Goal: Use online tool/utility: Utilize a website feature to perform a specific function

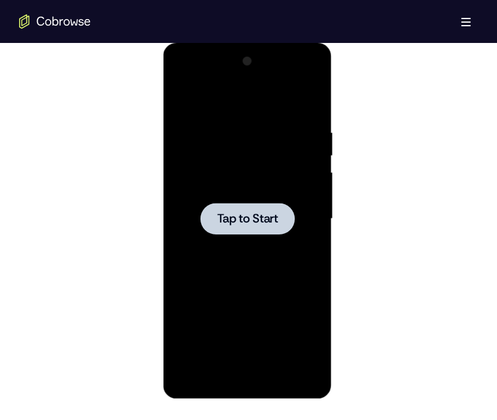
click at [221, 214] on span "Tap to Start" at bounding box center [247, 219] width 61 height 12
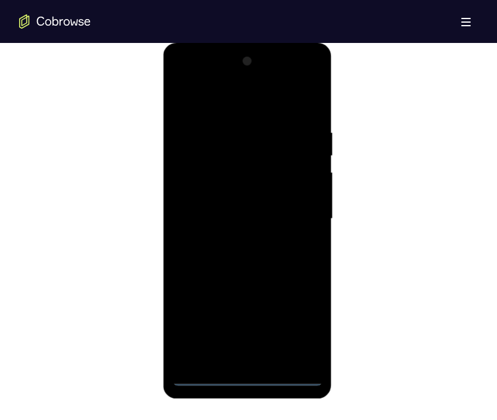
click at [246, 373] on div at bounding box center [247, 219] width 150 height 334
click at [300, 336] on div at bounding box center [247, 219] width 150 height 334
click at [232, 104] on div at bounding box center [247, 219] width 150 height 334
click at [306, 217] on div at bounding box center [247, 219] width 150 height 334
click at [235, 239] on div at bounding box center [247, 219] width 150 height 334
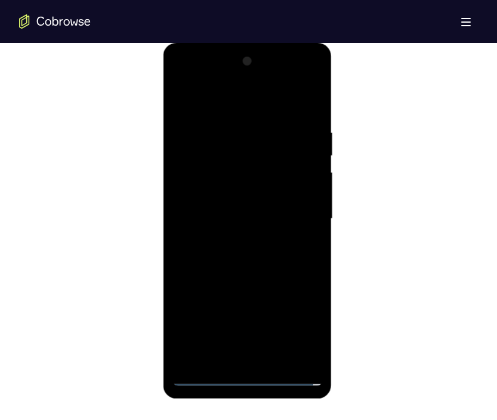
click at [255, 215] on div at bounding box center [247, 219] width 150 height 334
click at [225, 198] on div at bounding box center [247, 219] width 150 height 334
click at [255, 222] on div at bounding box center [247, 219] width 150 height 334
click at [249, 253] on div at bounding box center [247, 219] width 150 height 334
click at [249, 256] on div at bounding box center [247, 219] width 150 height 334
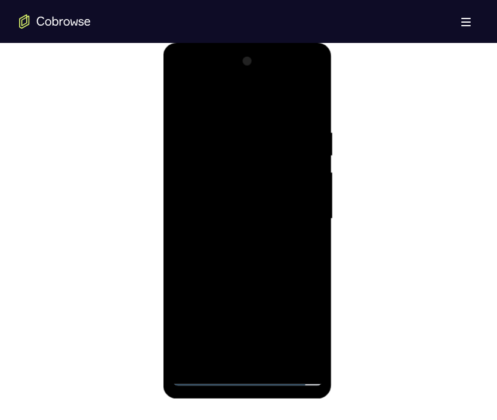
click at [297, 101] on div at bounding box center [247, 219] width 150 height 334
click at [246, 259] on div at bounding box center [247, 219] width 150 height 334
click at [238, 241] on div at bounding box center [247, 219] width 150 height 334
drag, startPoint x: 228, startPoint y: 266, endPoint x: 255, endPoint y: 145, distance: 124.5
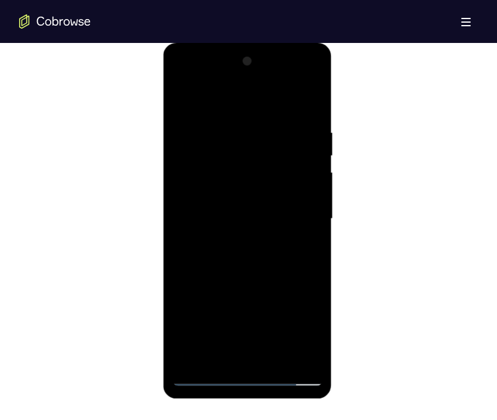
click at [255, 145] on div at bounding box center [247, 219] width 150 height 334
click at [309, 113] on div at bounding box center [247, 219] width 150 height 334
click at [315, 98] on div at bounding box center [247, 219] width 150 height 334
drag, startPoint x: 247, startPoint y: 133, endPoint x: 234, endPoint y: 259, distance: 126.4
click at [234, 259] on div at bounding box center [247, 219] width 150 height 334
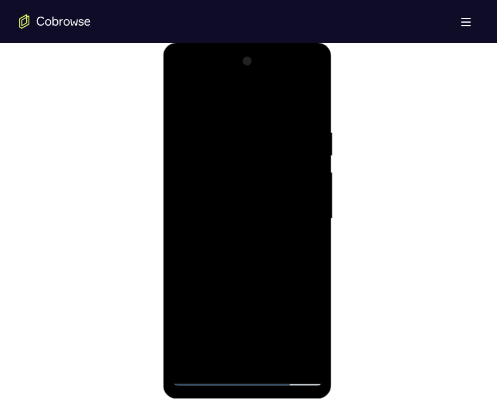
click at [218, 132] on div at bounding box center [247, 219] width 150 height 334
click at [179, 97] on div at bounding box center [247, 219] width 150 height 334
click at [219, 150] on div at bounding box center [247, 219] width 150 height 334
click at [181, 100] on div at bounding box center [247, 219] width 150 height 334
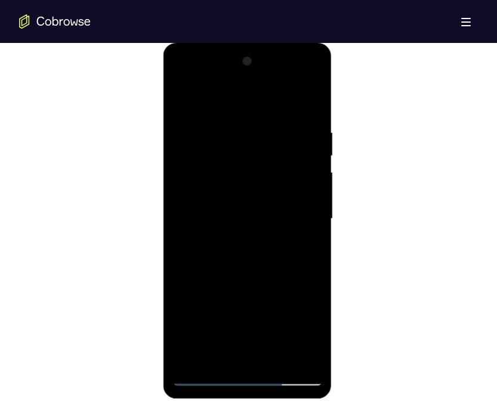
click at [222, 122] on div at bounding box center [247, 219] width 150 height 334
click at [310, 215] on div at bounding box center [247, 219] width 150 height 334
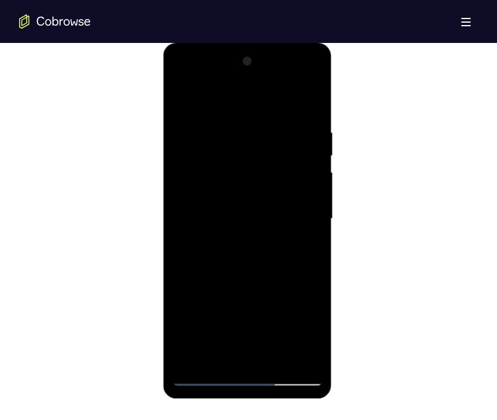
click at [305, 104] on div at bounding box center [247, 219] width 150 height 334
drag, startPoint x: 299, startPoint y: 116, endPoint x: 228, endPoint y: 132, distance: 73.3
click at [228, 132] on div at bounding box center [247, 219] width 150 height 334
click at [224, 122] on div at bounding box center [247, 219] width 150 height 334
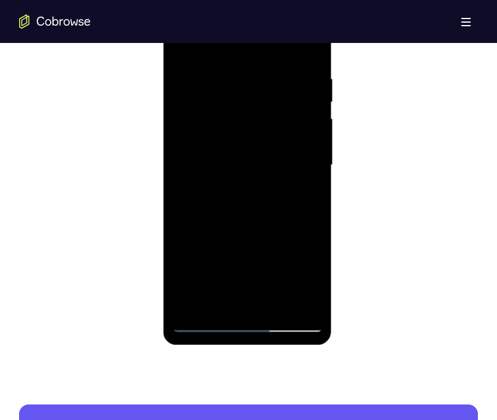
scroll to position [687, 0]
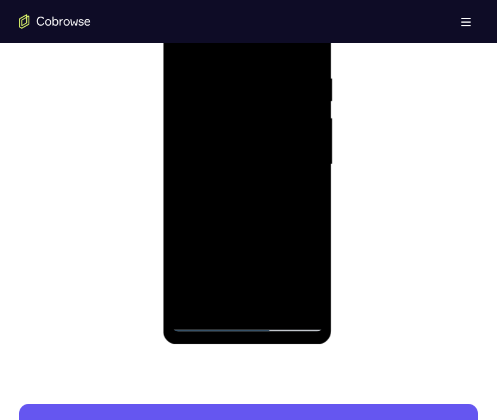
click at [312, 177] on div at bounding box center [247, 165] width 150 height 334
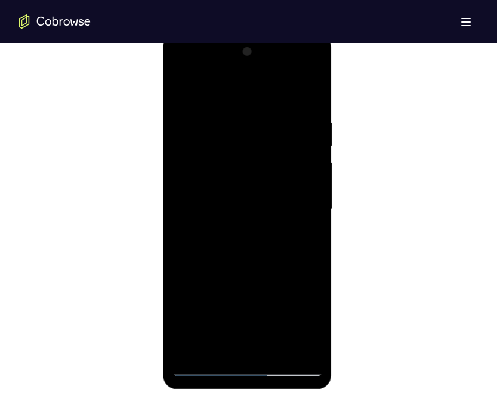
scroll to position [664, 0]
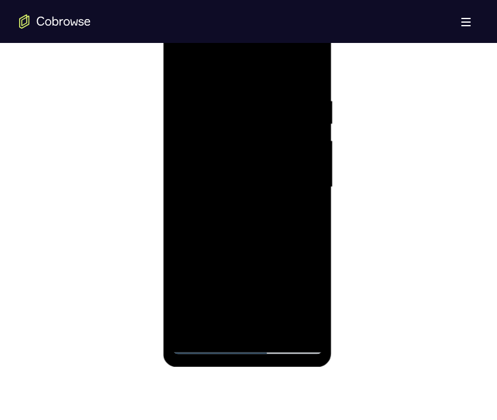
click at [312, 177] on div at bounding box center [247, 187] width 150 height 334
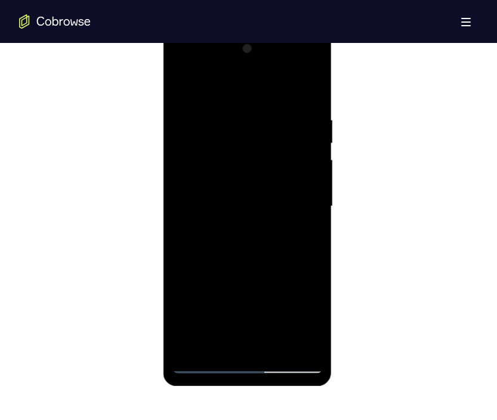
click at [312, 177] on div at bounding box center [247, 206] width 150 height 334
click at [309, 92] on div at bounding box center [247, 206] width 150 height 334
click at [268, 109] on div at bounding box center [247, 206] width 150 height 334
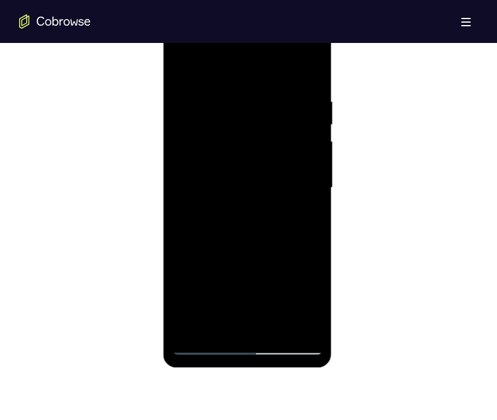
scroll to position [663, 0]
click at [310, 74] on div at bounding box center [247, 188] width 150 height 334
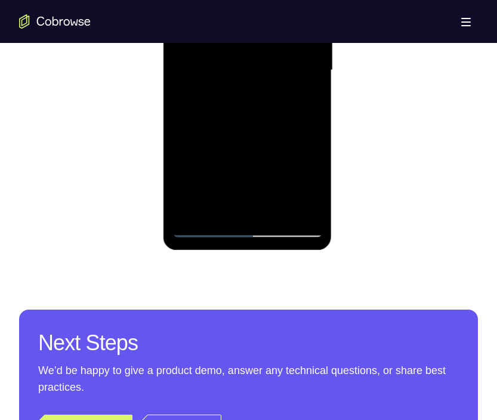
scroll to position [788, 0]
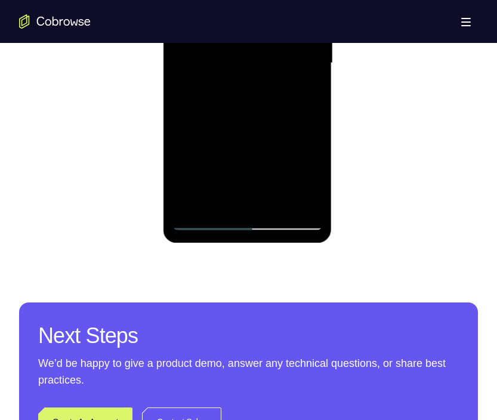
click at [308, 203] on div at bounding box center [247, 63] width 150 height 334
click at [314, 189] on div at bounding box center [247, 63] width 150 height 334
click at [262, 154] on div at bounding box center [247, 63] width 150 height 334
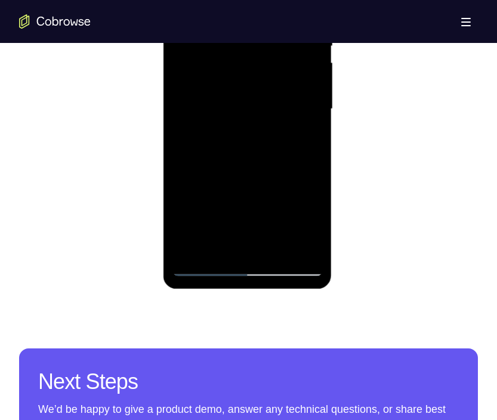
click at [314, 116] on div at bounding box center [247, 109] width 150 height 334
click at [180, 103] on div at bounding box center [247, 109] width 150 height 334
click at [190, 112] on div at bounding box center [247, 109] width 150 height 334
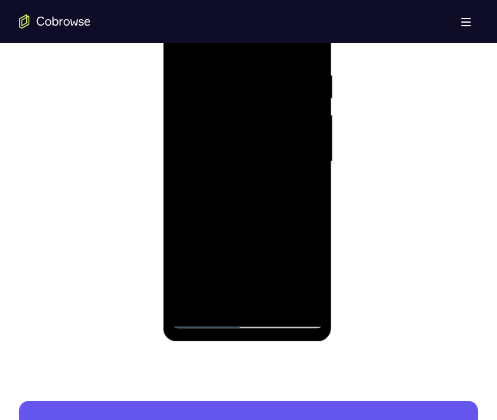
scroll to position [691, 0]
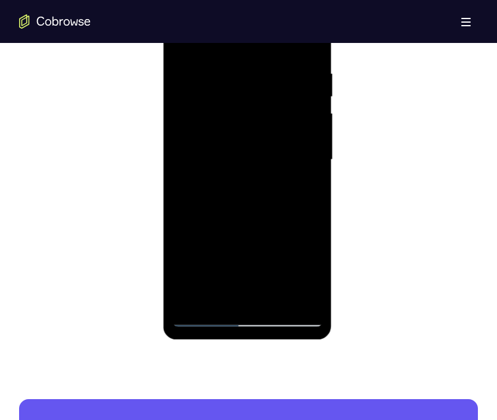
click at [309, 165] on div at bounding box center [247, 160] width 150 height 334
click at [312, 168] on div at bounding box center [247, 160] width 150 height 334
click at [180, 168] on div at bounding box center [247, 160] width 150 height 334
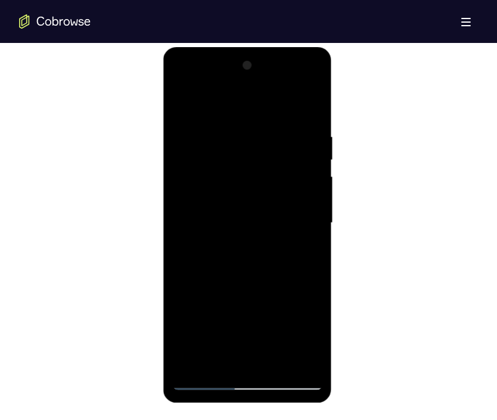
click at [181, 99] on div at bounding box center [247, 223] width 150 height 334
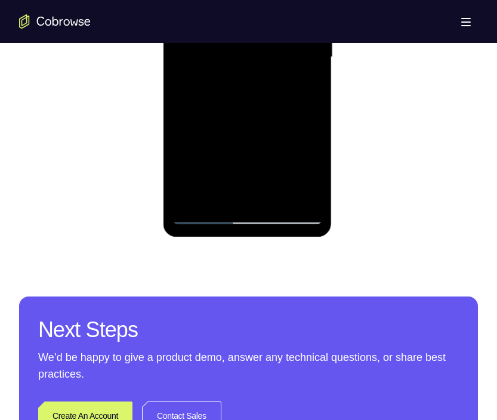
scroll to position [795, 0]
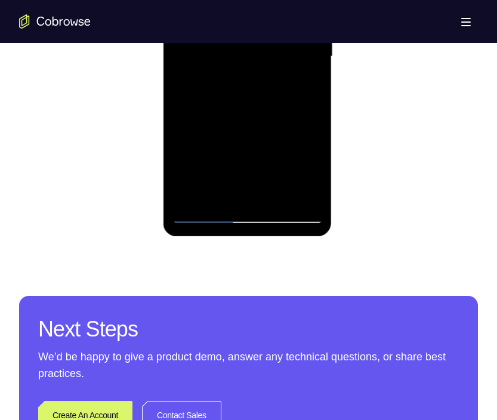
click at [191, 196] on div at bounding box center [247, 57] width 150 height 334
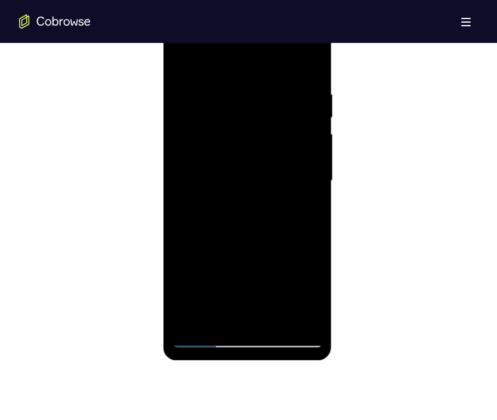
drag, startPoint x: 299, startPoint y: 85, endPoint x: 235, endPoint y: 94, distance: 63.8
click at [235, 94] on div at bounding box center [247, 181] width 150 height 334
drag, startPoint x: 294, startPoint y: 95, endPoint x: 204, endPoint y: 103, distance: 89.7
click at [204, 103] on div at bounding box center [247, 181] width 150 height 334
click at [292, 98] on div at bounding box center [247, 181] width 150 height 334
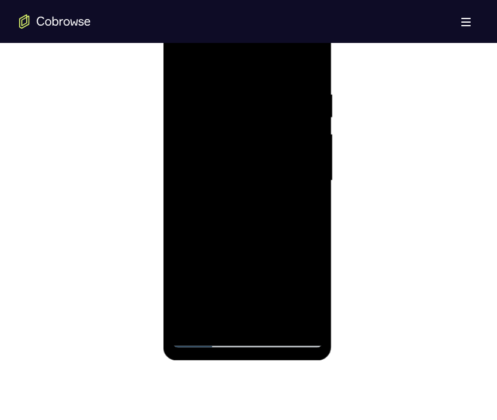
click at [314, 219] on div at bounding box center [247, 181] width 150 height 334
click at [309, 179] on div at bounding box center [247, 181] width 150 height 334
click at [308, 64] on div at bounding box center [247, 181] width 150 height 334
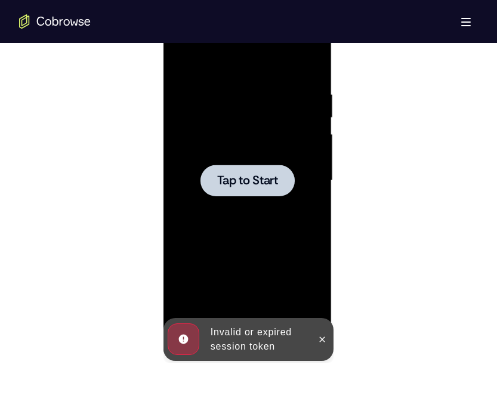
click at [290, 194] on div at bounding box center [247, 181] width 94 height 32
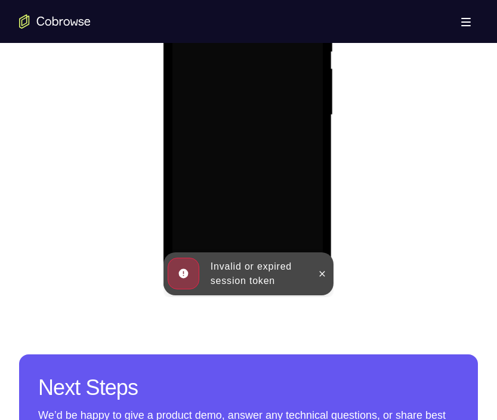
scroll to position [740, 0]
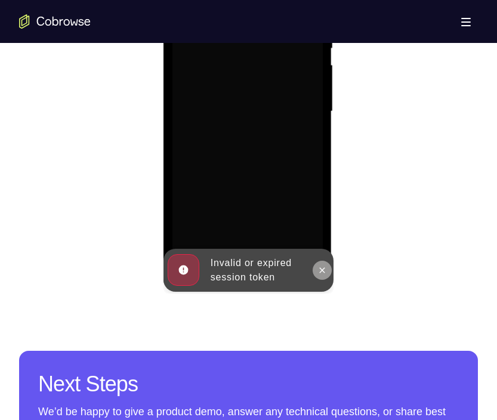
click at [325, 264] on button at bounding box center [321, 269] width 19 height 19
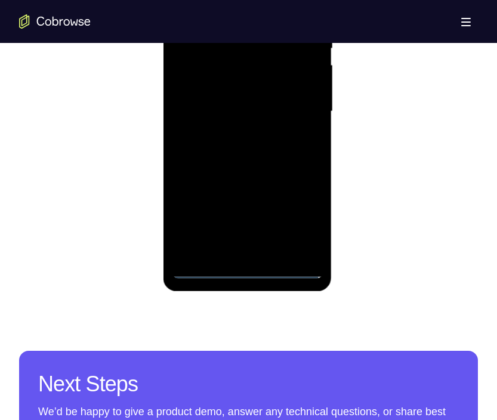
click at [251, 269] on div at bounding box center [247, 112] width 150 height 334
click at [298, 227] on div at bounding box center [247, 112] width 150 height 334
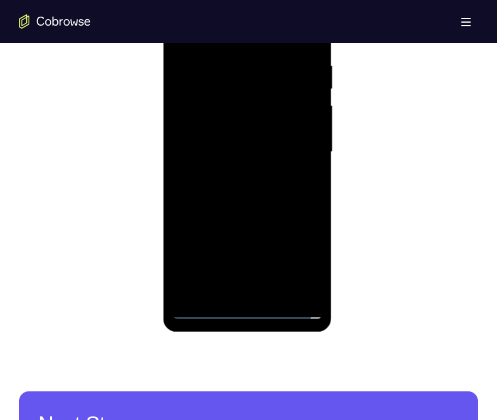
scroll to position [615, 0]
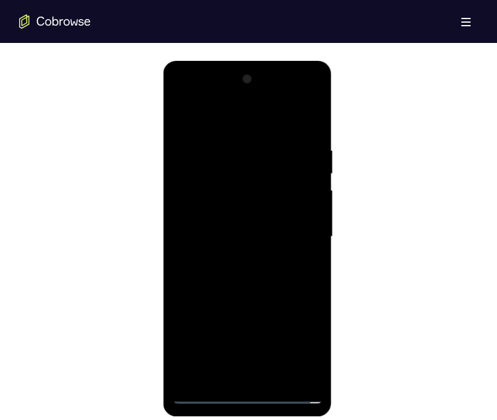
click at [218, 128] on div at bounding box center [247, 237] width 150 height 334
click at [302, 227] on div at bounding box center [247, 237] width 150 height 334
click at [234, 261] on div at bounding box center [247, 237] width 150 height 334
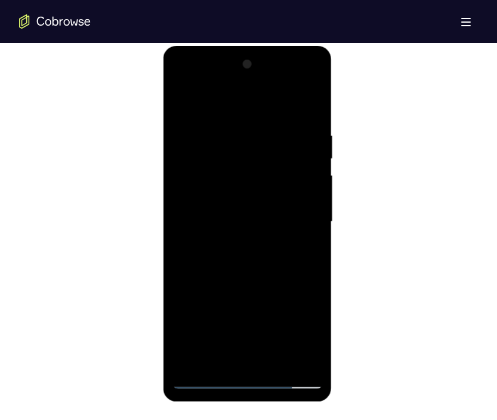
scroll to position [647, 0]
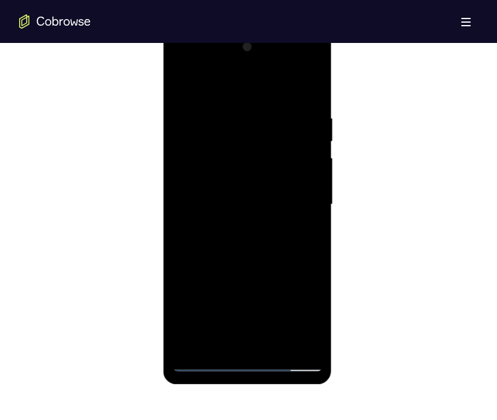
click at [258, 194] on div at bounding box center [247, 205] width 150 height 334
click at [227, 185] on div at bounding box center [247, 205] width 150 height 334
click at [233, 176] on div at bounding box center [247, 205] width 150 height 334
click at [225, 181] on div at bounding box center [247, 205] width 150 height 334
click at [221, 180] on div at bounding box center [247, 205] width 150 height 334
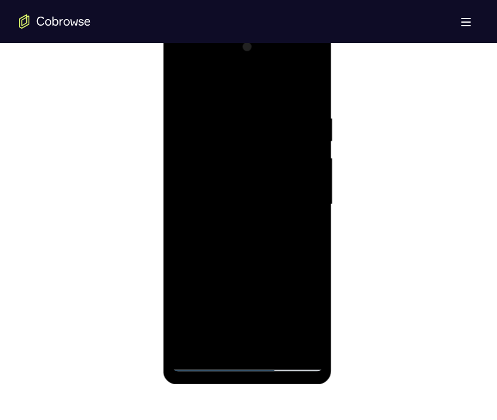
click at [203, 181] on div at bounding box center [247, 205] width 150 height 334
click at [196, 156] on div at bounding box center [247, 205] width 150 height 334
click at [230, 198] on div at bounding box center [247, 205] width 150 height 334
click at [247, 235] on div at bounding box center [247, 205] width 150 height 334
drag, startPoint x: 254, startPoint y: 229, endPoint x: 268, endPoint y: 184, distance: 47.3
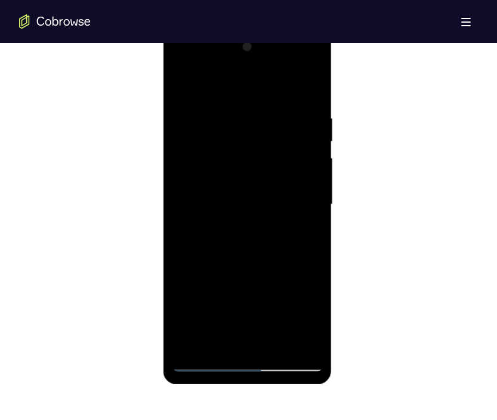
click at [268, 184] on div at bounding box center [247, 205] width 150 height 334
click at [313, 215] on div at bounding box center [247, 205] width 150 height 334
drag, startPoint x: 236, startPoint y: 249, endPoint x: 263, endPoint y: 153, distance: 99.2
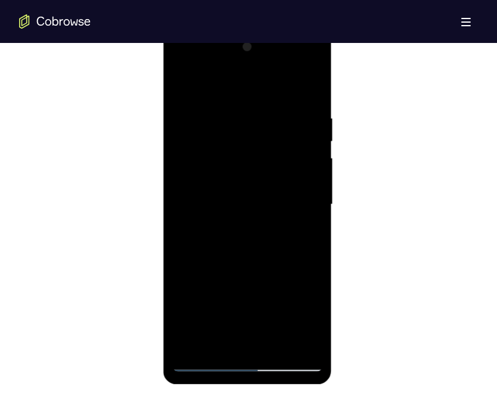
click at [263, 153] on div at bounding box center [247, 205] width 150 height 334
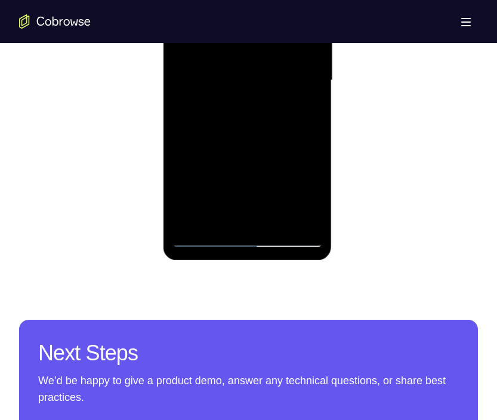
scroll to position [771, 0]
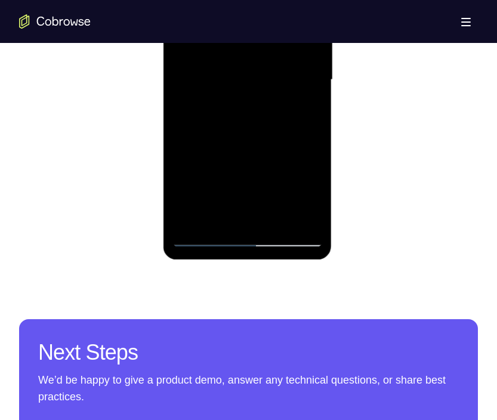
click at [274, 218] on div at bounding box center [247, 80] width 150 height 334
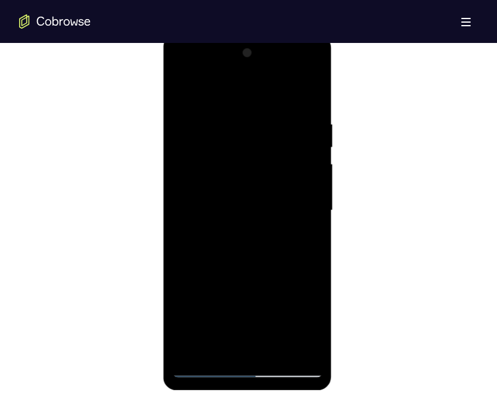
scroll to position [640, 0]
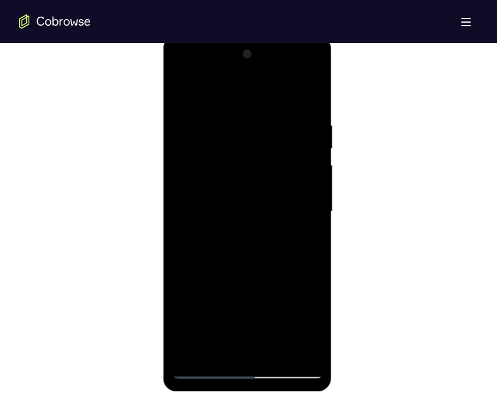
click at [297, 94] on div at bounding box center [247, 212] width 150 height 334
click at [249, 274] on div at bounding box center [247, 212] width 150 height 334
click at [182, 94] on div at bounding box center [247, 212] width 150 height 334
drag, startPoint x: 258, startPoint y: 213, endPoint x: 278, endPoint y: 138, distance: 77.6
click at [278, 138] on div at bounding box center [247, 212] width 150 height 334
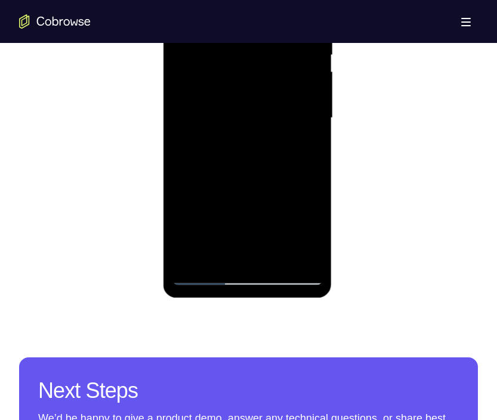
scroll to position [734, 0]
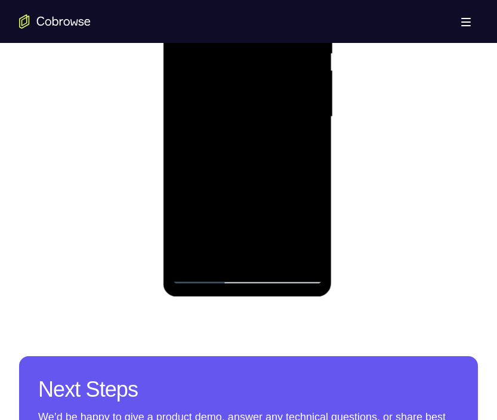
click at [274, 255] on div at bounding box center [247, 117] width 150 height 334
click at [203, 271] on div at bounding box center [247, 117] width 150 height 334
click at [182, 257] on div at bounding box center [247, 117] width 150 height 334
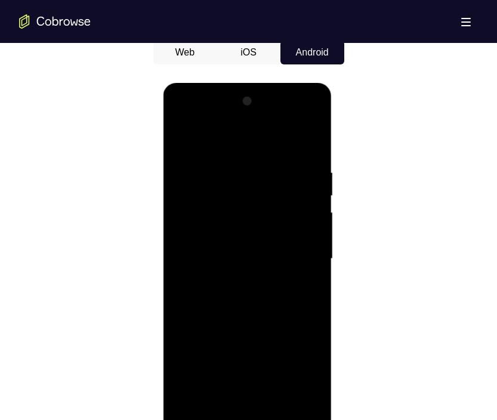
scroll to position [592, 0]
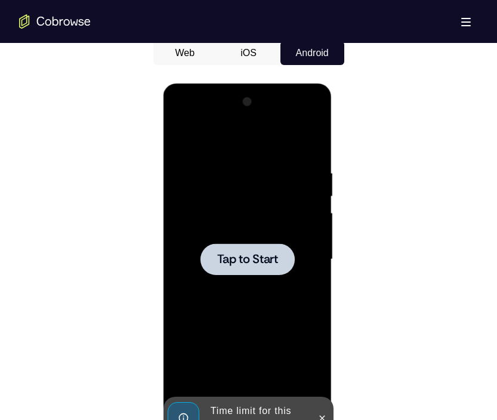
drag, startPoint x: 241, startPoint y: 173, endPoint x: 400, endPoint y: 142, distance: 161.7
click at [241, 173] on div at bounding box center [247, 259] width 150 height 334
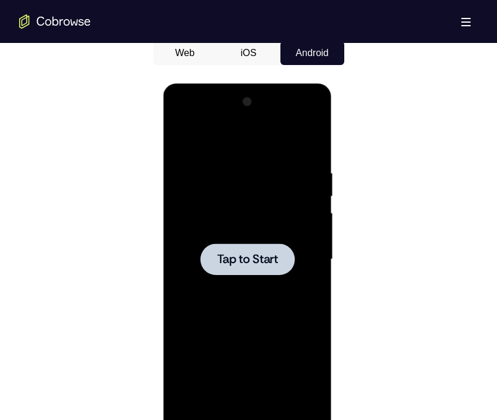
click at [266, 258] on span "Tap to Start" at bounding box center [247, 259] width 61 height 12
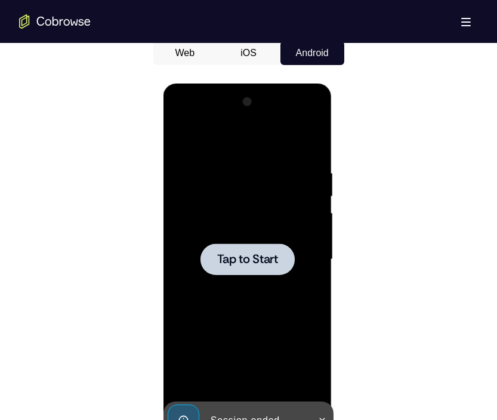
click at [236, 259] on span "Tap to Start" at bounding box center [247, 259] width 61 height 12
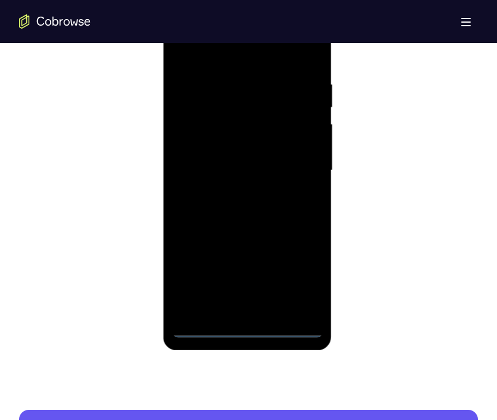
scroll to position [698, 0]
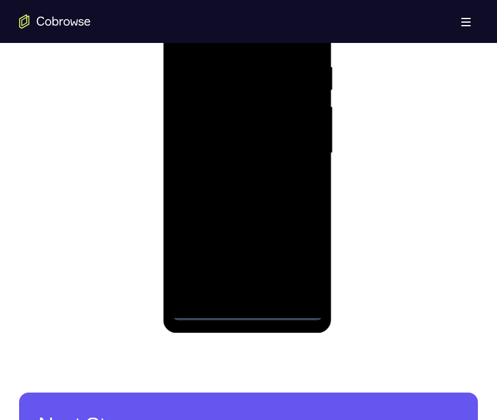
click at [250, 309] on div at bounding box center [247, 153] width 150 height 334
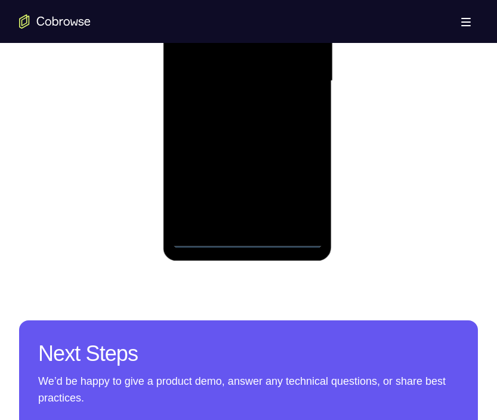
scroll to position [787, 0]
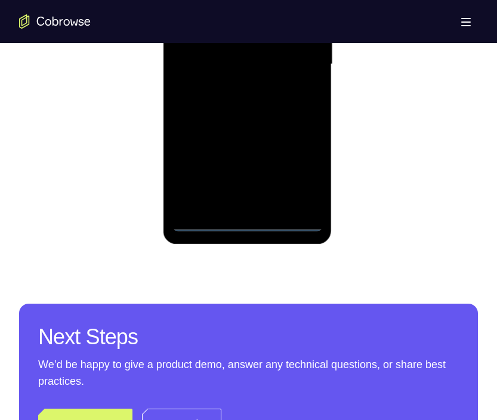
click at [299, 160] on div at bounding box center [247, 64] width 150 height 334
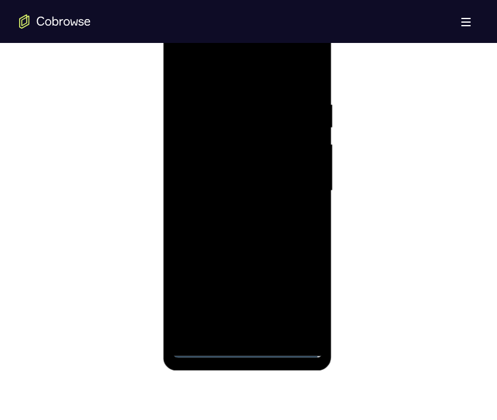
scroll to position [662, 0]
click at [215, 70] on div at bounding box center [247, 189] width 150 height 334
click at [296, 191] on div at bounding box center [247, 189] width 150 height 334
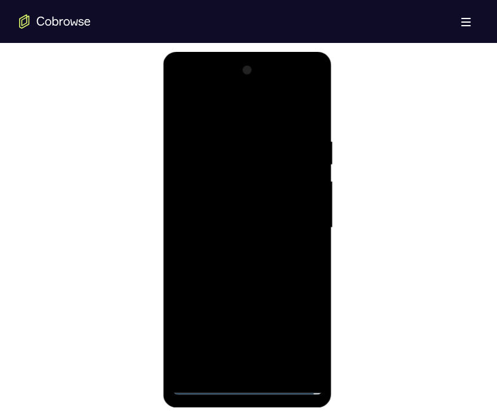
scroll to position [622, 0]
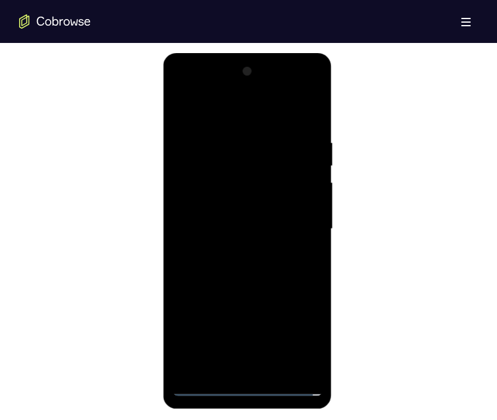
click at [235, 250] on div at bounding box center [247, 229] width 150 height 334
click at [249, 215] on div at bounding box center [247, 229] width 150 height 334
click at [232, 213] on div at bounding box center [247, 229] width 150 height 334
click at [239, 233] on div at bounding box center [247, 229] width 150 height 334
click at [227, 271] on div at bounding box center [247, 229] width 150 height 334
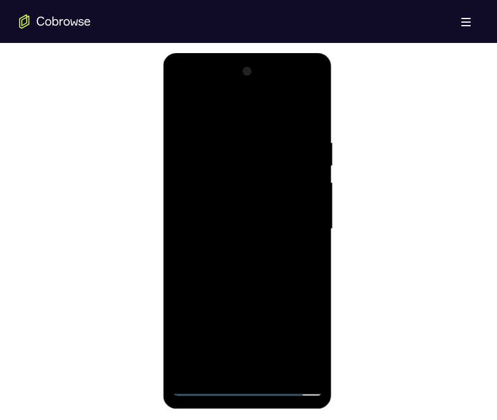
click at [259, 272] on div at bounding box center [247, 229] width 150 height 334
click at [261, 269] on div at bounding box center [247, 229] width 150 height 334
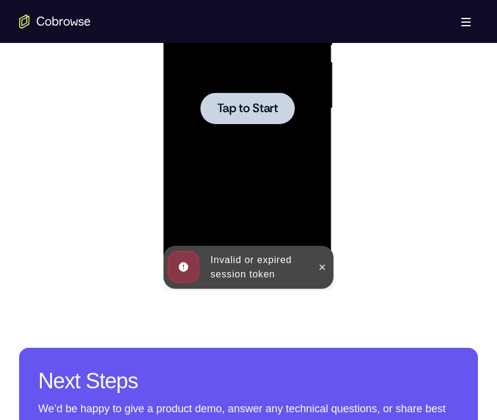
scroll to position [743, 0]
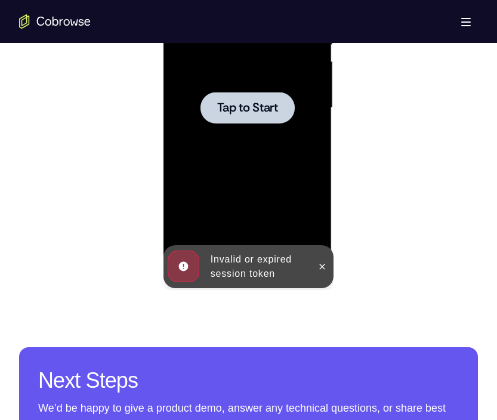
click at [255, 131] on div at bounding box center [247, 108] width 150 height 334
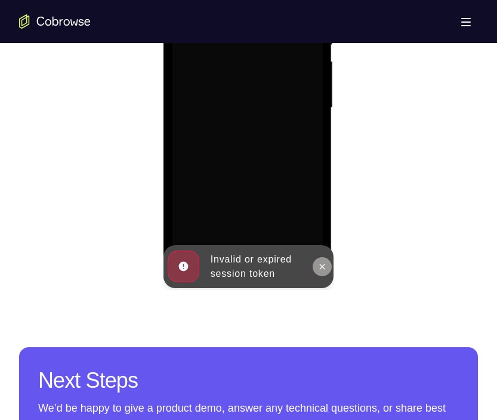
click at [324, 265] on icon at bounding box center [322, 267] width 10 height 10
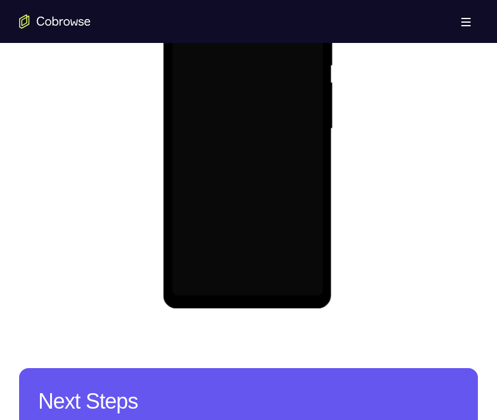
scroll to position [722, 0]
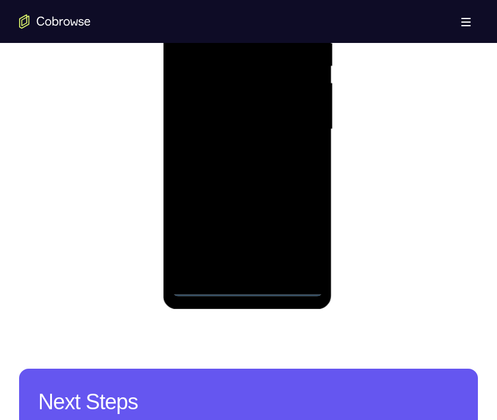
click at [250, 294] on div at bounding box center [247, 129] width 150 height 334
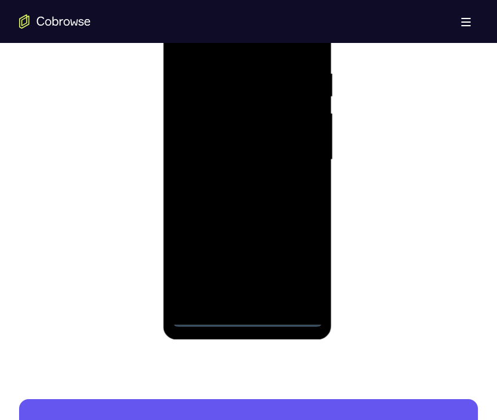
scroll to position [690, 0]
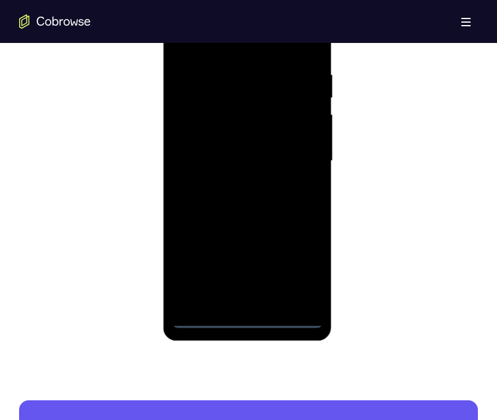
click at [299, 274] on div at bounding box center [247, 161] width 150 height 334
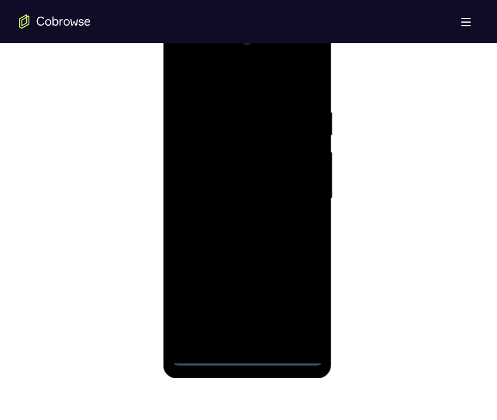
scroll to position [653, 0]
click at [215, 77] on div at bounding box center [247, 198] width 150 height 334
click at [305, 203] on div at bounding box center [247, 198] width 150 height 334
click at [235, 221] on div at bounding box center [247, 198] width 150 height 334
click at [257, 194] on div at bounding box center [247, 198] width 150 height 334
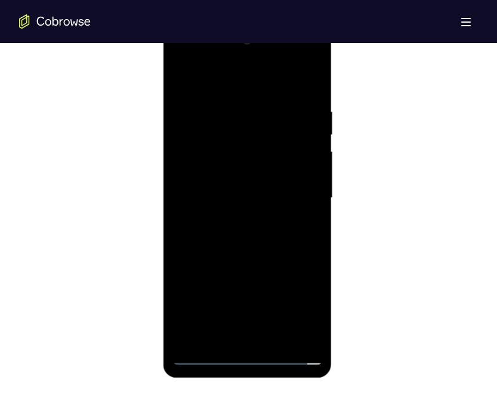
click at [229, 178] on div at bounding box center [247, 198] width 150 height 334
click at [231, 200] on div at bounding box center [247, 198] width 150 height 334
click at [238, 200] on div at bounding box center [247, 198] width 150 height 334
click at [224, 238] on div at bounding box center [247, 198] width 150 height 334
click at [247, 237] on div at bounding box center [247, 198] width 150 height 334
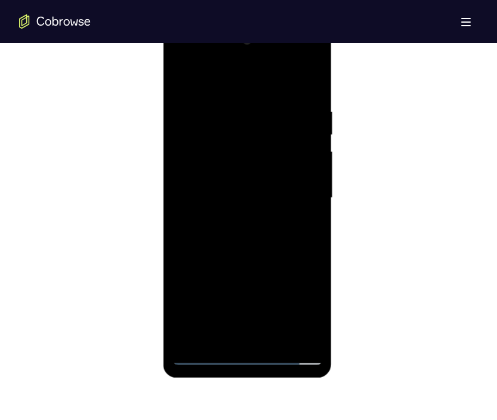
click at [295, 80] on div at bounding box center [247, 198] width 150 height 334
click at [232, 240] on div at bounding box center [247, 198] width 150 height 334
click at [244, 236] on div at bounding box center [247, 198] width 150 height 334
click at [243, 252] on div at bounding box center [247, 198] width 150 height 334
click at [230, 105] on div at bounding box center [247, 198] width 150 height 334
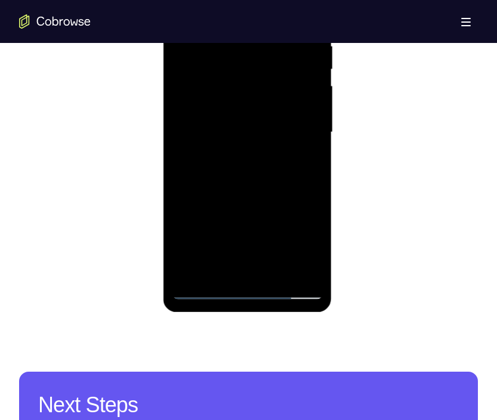
scroll to position [720, 0]
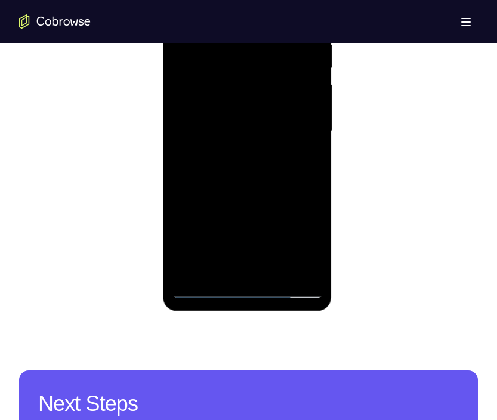
click at [293, 271] on div at bounding box center [247, 131] width 150 height 334
click at [314, 120] on div at bounding box center [247, 131] width 150 height 334
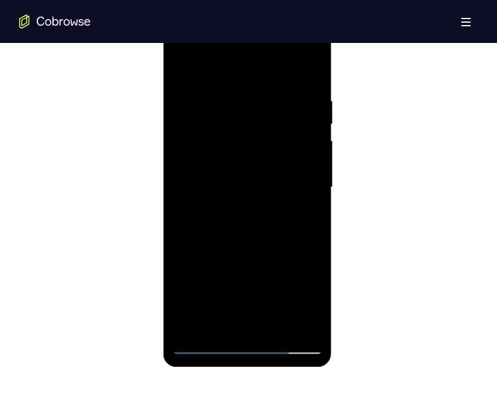
scroll to position [663, 0]
click at [309, 183] on div at bounding box center [247, 188] width 150 height 334
click at [306, 325] on div at bounding box center [247, 188] width 150 height 334
click at [322, 183] on div at bounding box center [247, 188] width 150 height 334
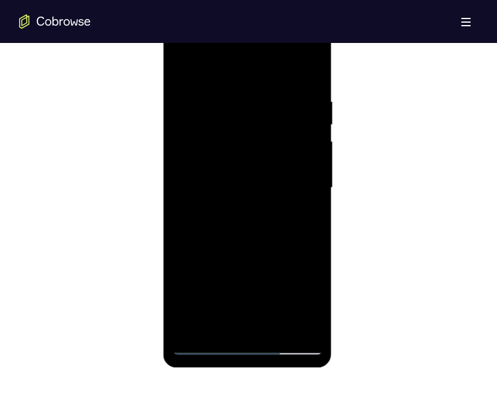
click at [322, 183] on div at bounding box center [247, 188] width 150 height 334
click at [308, 69] on div at bounding box center [247, 188] width 150 height 334
click at [309, 72] on div at bounding box center [247, 188] width 150 height 334
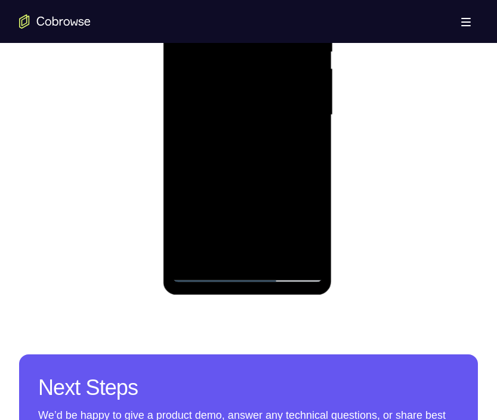
scroll to position [737, 0]
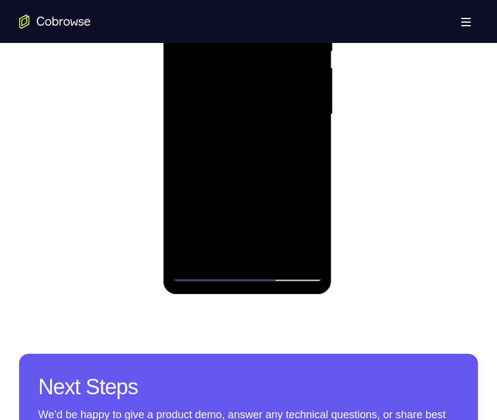
click at [311, 167] on div at bounding box center [247, 115] width 150 height 334
drag, startPoint x: 225, startPoint y: 188, endPoint x: 238, endPoint y: 115, distance: 74.6
click at [238, 115] on div at bounding box center [247, 115] width 150 height 334
click at [180, 209] on div at bounding box center [247, 115] width 150 height 334
drag, startPoint x: 239, startPoint y: 210, endPoint x: 275, endPoint y: 83, distance: 132.1
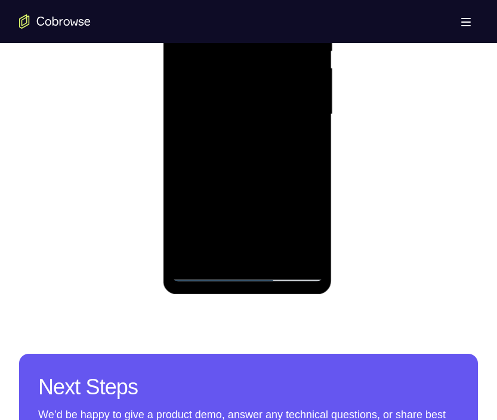
click at [275, 83] on div at bounding box center [247, 115] width 150 height 334
click at [179, 122] on div at bounding box center [247, 115] width 150 height 334
click at [272, 257] on div at bounding box center [247, 115] width 150 height 334
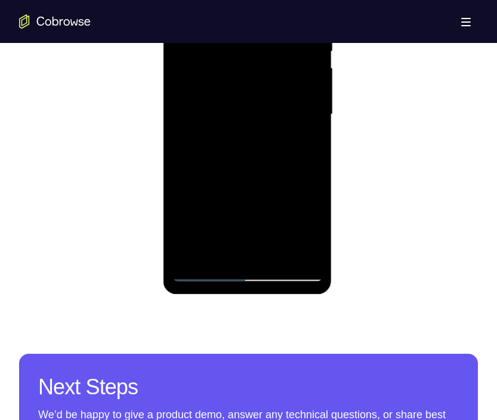
click at [240, 178] on div at bounding box center [247, 115] width 150 height 334
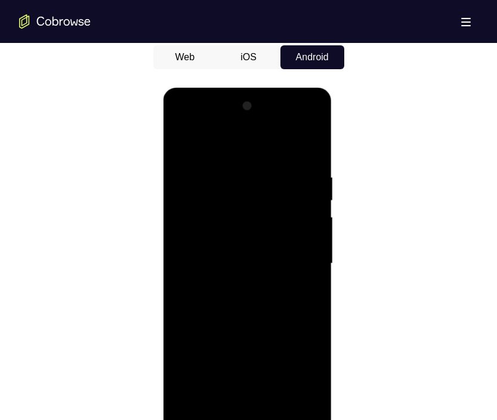
scroll to position [587, 0]
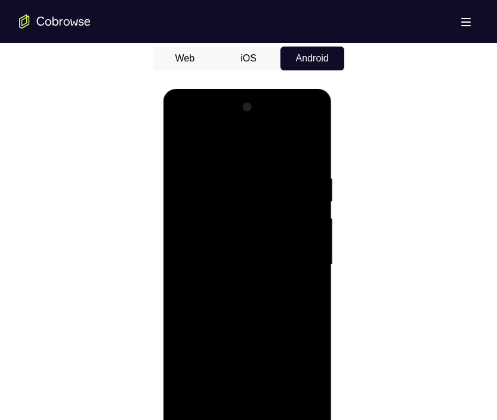
click at [181, 141] on div at bounding box center [247, 265] width 150 height 334
drag, startPoint x: 222, startPoint y: 301, endPoint x: 260, endPoint y: 224, distance: 86.4
click at [260, 224] on div at bounding box center [247, 265] width 150 height 334
click at [184, 142] on div at bounding box center [247, 265] width 150 height 334
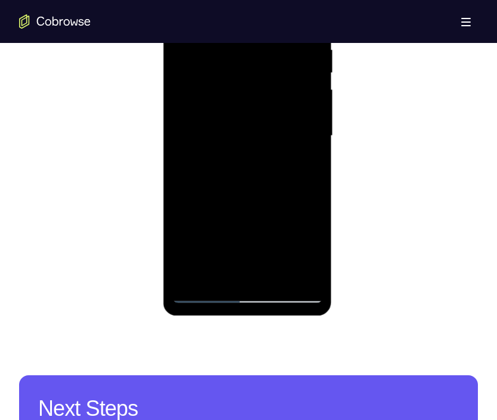
scroll to position [716, 0]
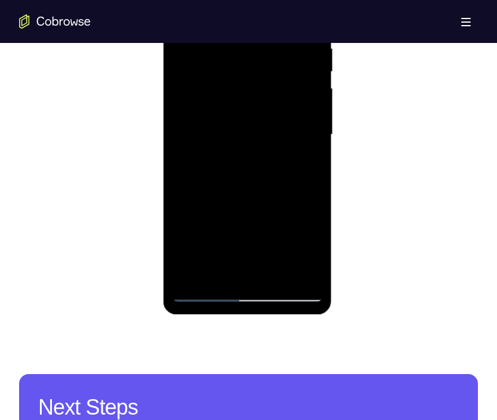
drag, startPoint x: 234, startPoint y: 232, endPoint x: 346, endPoint y: 24, distance: 236.3
click at [333, 24] on html "Online web based iOS Simulators and Android Emulators. Run iPhone, iPad, Mobile…" at bounding box center [248, 138] width 170 height 358
drag, startPoint x: 232, startPoint y: 218, endPoint x: 261, endPoint y: 161, distance: 63.4
click at [261, 161] on div at bounding box center [247, 135] width 150 height 334
click at [312, 140] on div at bounding box center [247, 135] width 150 height 334
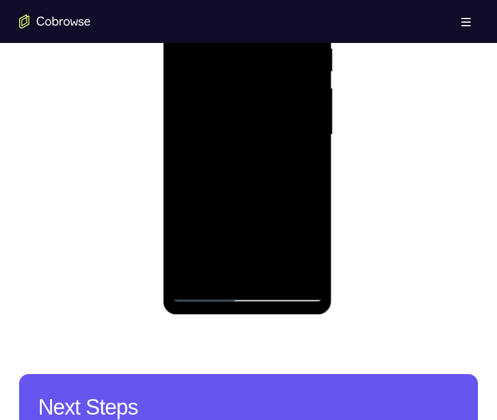
drag, startPoint x: 235, startPoint y: 166, endPoint x: 274, endPoint y: 108, distance: 69.9
click at [274, 108] on div at bounding box center [247, 135] width 150 height 334
click at [181, 188] on div at bounding box center [247, 135] width 150 height 334
drag, startPoint x: 251, startPoint y: 101, endPoint x: 221, endPoint y: 190, distance: 93.1
click at [221, 190] on div at bounding box center [247, 135] width 150 height 334
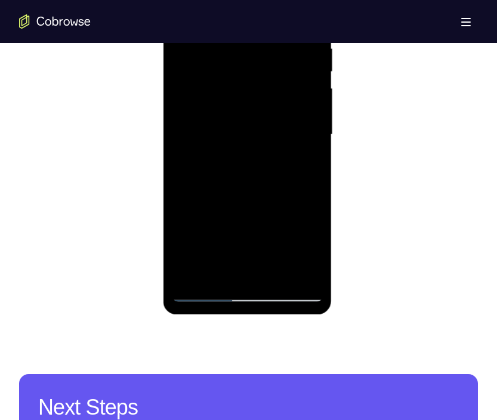
drag, startPoint x: 218, startPoint y: 218, endPoint x: 309, endPoint y: 89, distance: 157.6
click at [309, 89] on div at bounding box center [247, 135] width 150 height 334
drag, startPoint x: 242, startPoint y: 244, endPoint x: 262, endPoint y: 115, distance: 130.9
click at [262, 115] on div at bounding box center [247, 135] width 150 height 334
drag, startPoint x: 247, startPoint y: 229, endPoint x: 281, endPoint y: 169, distance: 68.8
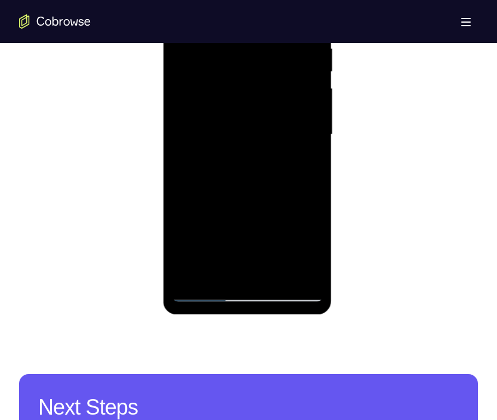
click at [281, 169] on div at bounding box center [247, 135] width 150 height 334
click at [180, 175] on div at bounding box center [247, 135] width 150 height 334
drag, startPoint x: 246, startPoint y: 197, endPoint x: 283, endPoint y: 150, distance: 60.0
click at [283, 150] on div at bounding box center [247, 135] width 150 height 334
drag, startPoint x: 266, startPoint y: 113, endPoint x: 202, endPoint y: 246, distance: 146.9
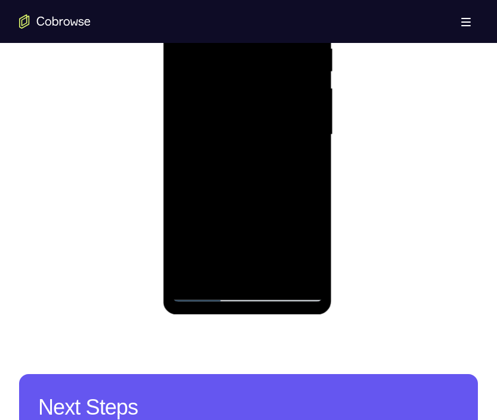
click at [202, 246] on div at bounding box center [247, 135] width 150 height 334
drag, startPoint x: 238, startPoint y: 231, endPoint x: 296, endPoint y: 80, distance: 162.3
click at [296, 80] on div at bounding box center [247, 135] width 150 height 334
drag, startPoint x: 235, startPoint y: 199, endPoint x: 300, endPoint y: 34, distance: 177.2
click at [300, 34] on div at bounding box center [247, 135] width 150 height 334
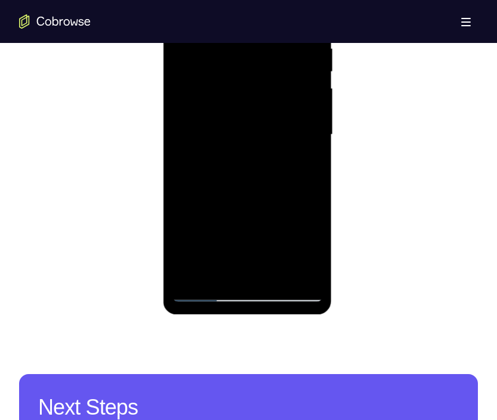
drag, startPoint x: 249, startPoint y: 224, endPoint x: 281, endPoint y: 141, distance: 89.1
click at [281, 141] on div at bounding box center [247, 135] width 150 height 334
drag, startPoint x: 240, startPoint y: 214, endPoint x: 269, endPoint y: 117, distance: 101.6
click at [269, 117] on div at bounding box center [247, 135] width 150 height 334
drag, startPoint x: 287, startPoint y: 89, endPoint x: 253, endPoint y: 164, distance: 82.4
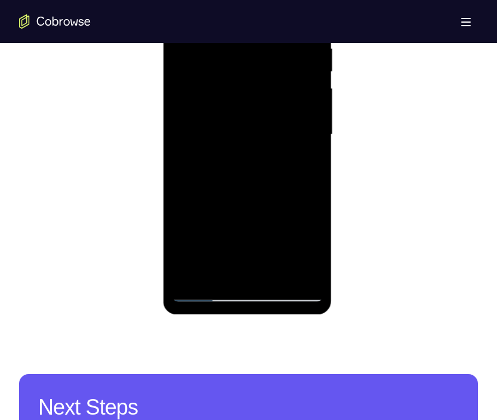
click at [253, 164] on div at bounding box center [247, 135] width 150 height 334
click at [314, 162] on div at bounding box center [247, 135] width 150 height 334
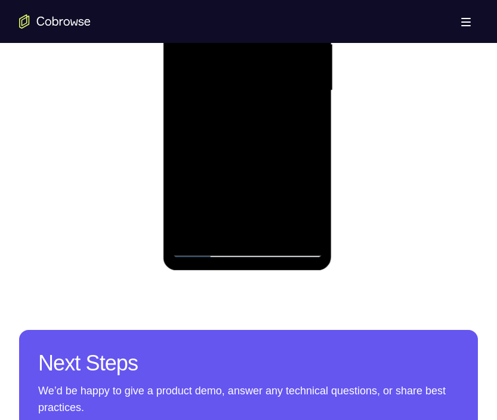
scroll to position [762, 0]
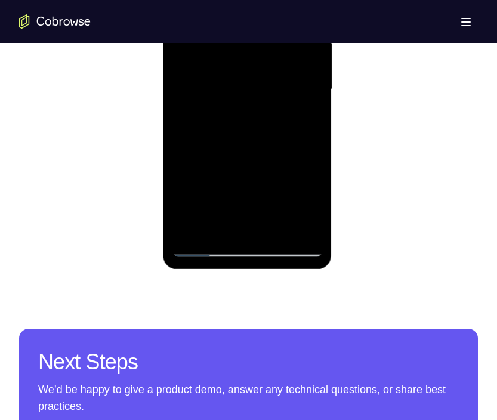
drag, startPoint x: 237, startPoint y: 190, endPoint x: 271, endPoint y: 129, distance: 70.2
click at [271, 129] on div at bounding box center [247, 90] width 150 height 334
click at [182, 164] on div at bounding box center [247, 90] width 150 height 334
drag, startPoint x: 254, startPoint y: 178, endPoint x: 284, endPoint y: 83, distance: 99.5
click at [284, 83] on div at bounding box center [247, 90] width 150 height 334
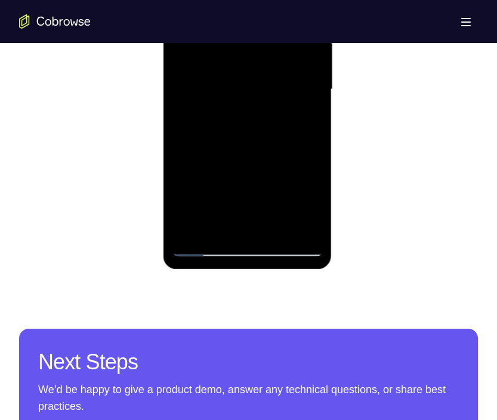
click at [182, 105] on div at bounding box center [247, 90] width 150 height 334
drag, startPoint x: 279, startPoint y: 116, endPoint x: 253, endPoint y: 184, distance: 72.3
click at [253, 184] on div at bounding box center [247, 90] width 150 height 334
drag, startPoint x: 272, startPoint y: 62, endPoint x: 231, endPoint y: 144, distance: 92.2
click at [231, 144] on div at bounding box center [247, 90] width 150 height 334
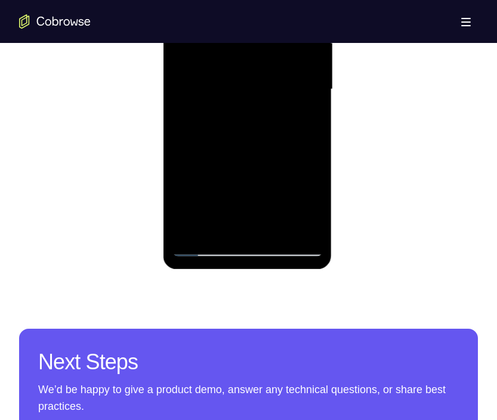
drag, startPoint x: 218, startPoint y: 166, endPoint x: 284, endPoint y: 89, distance: 101.4
click at [284, 89] on div at bounding box center [247, 90] width 150 height 334
drag, startPoint x: 250, startPoint y: 151, endPoint x: 381, endPoint y: 52, distance: 163.4
click at [333, 52] on html "Online web based iOS Simulators and Android Emulators. Run iPhone, iPad, Mobile…" at bounding box center [248, 93] width 170 height 358
drag, startPoint x: 225, startPoint y: 168, endPoint x: 271, endPoint y: 104, distance: 79.4
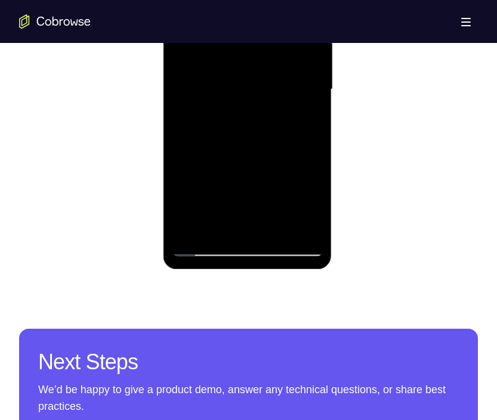
click at [271, 104] on div at bounding box center [247, 90] width 150 height 334
drag, startPoint x: 220, startPoint y: 195, endPoint x: 294, endPoint y: 85, distance: 132.3
click at [294, 85] on div at bounding box center [247, 90] width 150 height 334
drag, startPoint x: 227, startPoint y: 163, endPoint x: 269, endPoint y: 92, distance: 82.6
click at [269, 92] on div at bounding box center [247, 90] width 150 height 334
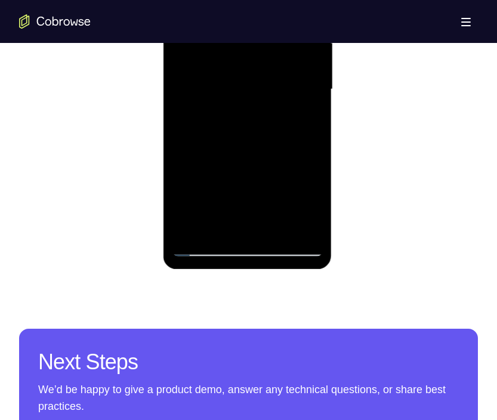
drag, startPoint x: 282, startPoint y: 83, endPoint x: 234, endPoint y: 150, distance: 82.0
click at [234, 150] on div at bounding box center [247, 90] width 150 height 334
drag, startPoint x: 246, startPoint y: 167, endPoint x: 296, endPoint y: 86, distance: 95.8
click at [296, 86] on div at bounding box center [247, 90] width 150 height 334
drag, startPoint x: 222, startPoint y: 165, endPoint x: 253, endPoint y: 66, distance: 103.1
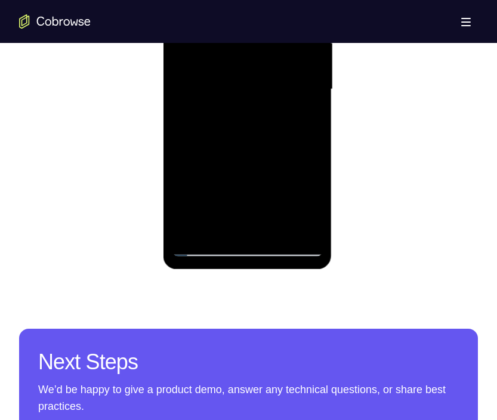
click at [253, 66] on div at bounding box center [247, 90] width 150 height 334
drag, startPoint x: 246, startPoint y: 175, endPoint x: 265, endPoint y: 70, distance: 106.0
click at [265, 70] on div at bounding box center [247, 90] width 150 height 334
drag, startPoint x: 256, startPoint y: 196, endPoint x: 272, endPoint y: 73, distance: 124.4
click at [272, 73] on div at bounding box center [247, 90] width 150 height 334
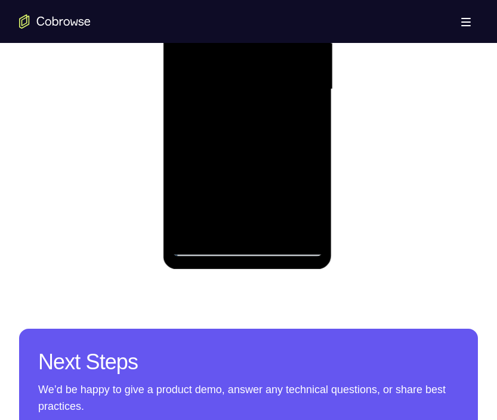
drag, startPoint x: 266, startPoint y: 185, endPoint x: 284, endPoint y: 45, distance: 141.8
click at [284, 45] on div at bounding box center [247, 90] width 150 height 334
drag, startPoint x: 264, startPoint y: 186, endPoint x: 299, endPoint y: 87, distance: 105.0
click at [299, 87] on div at bounding box center [247, 90] width 150 height 334
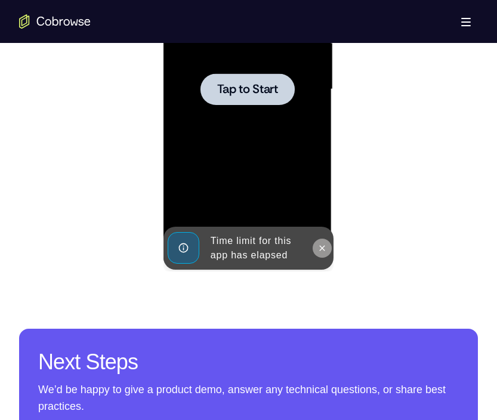
click at [321, 255] on button at bounding box center [321, 247] width 19 height 19
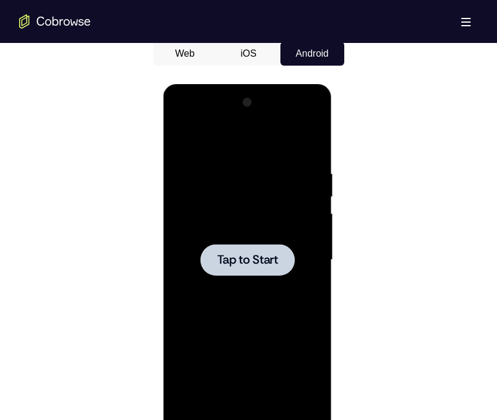
scroll to position [582, 0]
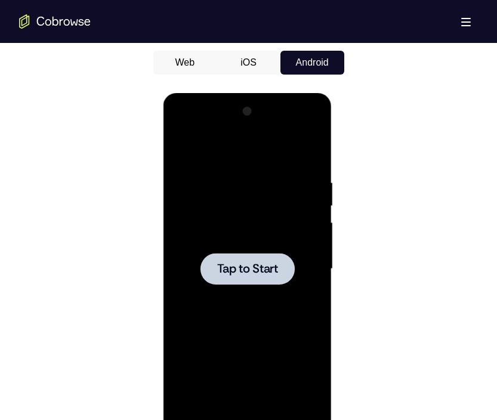
click at [264, 274] on span "Tap to Start" at bounding box center [247, 269] width 61 height 12
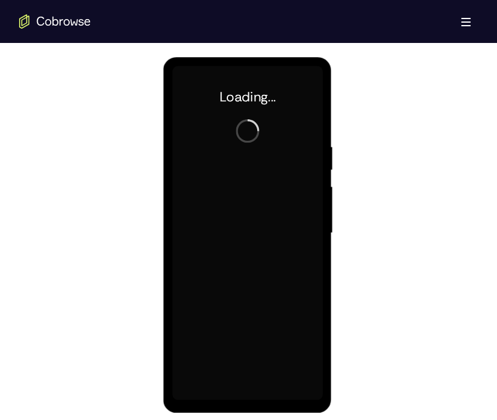
scroll to position [619, 0]
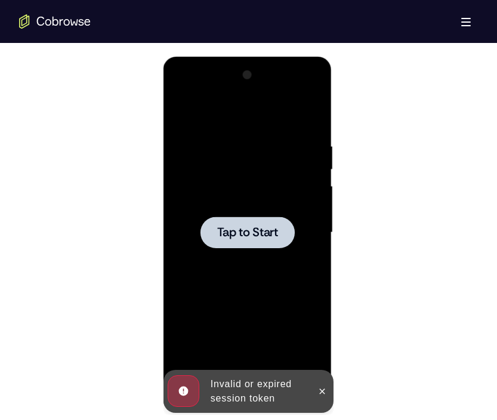
click at [252, 244] on div at bounding box center [247, 232] width 94 height 32
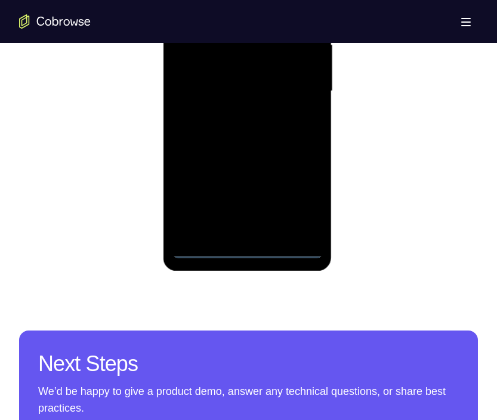
scroll to position [761, 0]
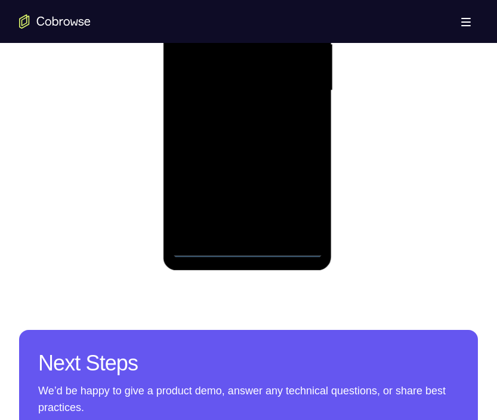
click at [242, 250] on div at bounding box center [247, 91] width 150 height 334
click at [296, 198] on div at bounding box center [247, 91] width 150 height 334
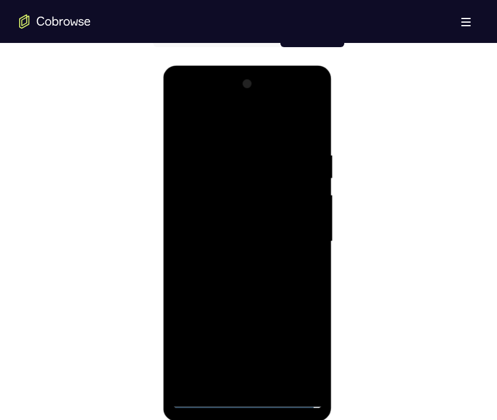
scroll to position [609, 0]
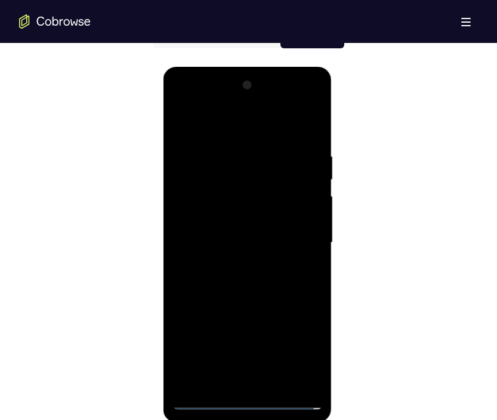
click at [206, 125] on div at bounding box center [247, 243] width 150 height 334
click at [304, 237] on div at bounding box center [247, 243] width 150 height 334
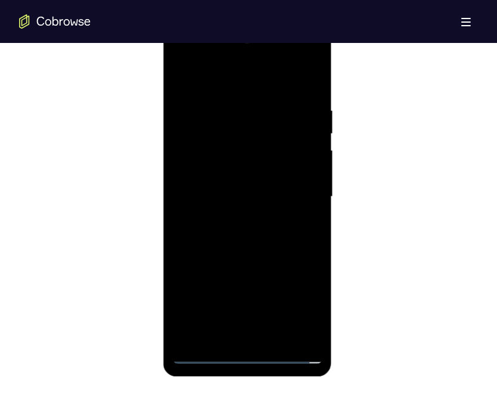
scroll to position [656, 0]
click at [235, 220] on div at bounding box center [247, 196] width 150 height 334
click at [254, 182] on div at bounding box center [247, 196] width 150 height 334
click at [206, 149] on div at bounding box center [247, 196] width 150 height 334
click at [205, 149] on div at bounding box center [247, 196] width 150 height 334
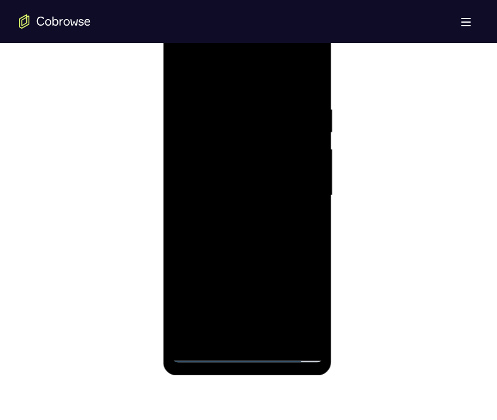
click at [205, 149] on div at bounding box center [247, 196] width 150 height 334
click at [211, 170] on div at bounding box center [247, 196] width 150 height 334
click at [265, 194] on div at bounding box center [247, 196] width 150 height 334
click at [244, 229] on div at bounding box center [247, 196] width 150 height 334
click at [259, 253] on div at bounding box center [247, 196] width 150 height 334
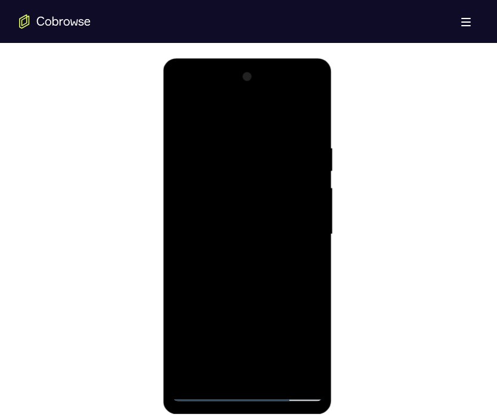
scroll to position [610, 0]
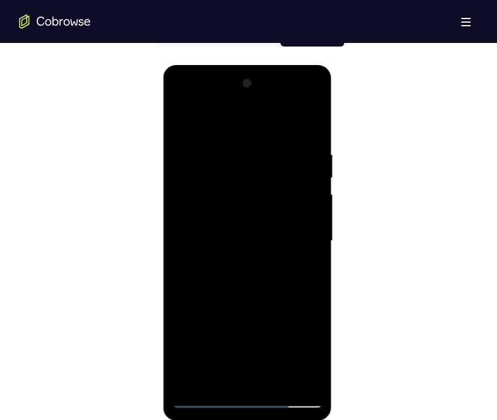
click at [227, 147] on div at bounding box center [247, 241] width 150 height 334
drag, startPoint x: 227, startPoint y: 321, endPoint x: 227, endPoint y: 147, distance: 174.0
click at [227, 147] on div at bounding box center [247, 241] width 150 height 334
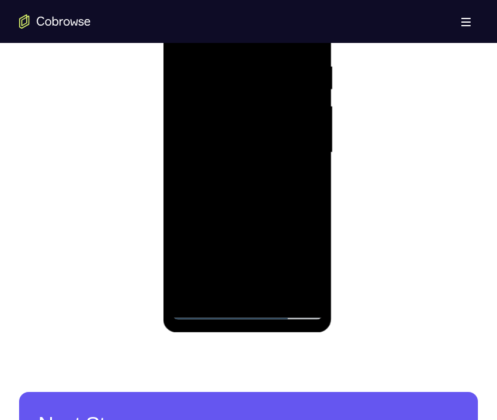
scroll to position [699, 0]
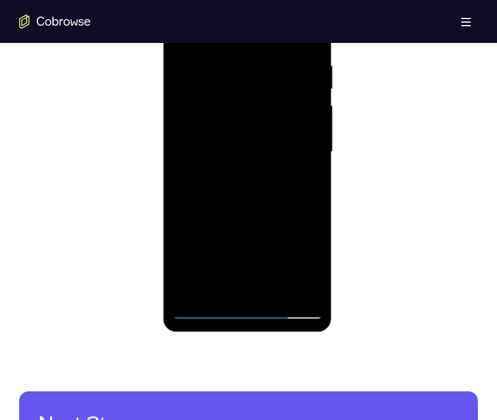
click at [302, 167] on div at bounding box center [247, 152] width 150 height 334
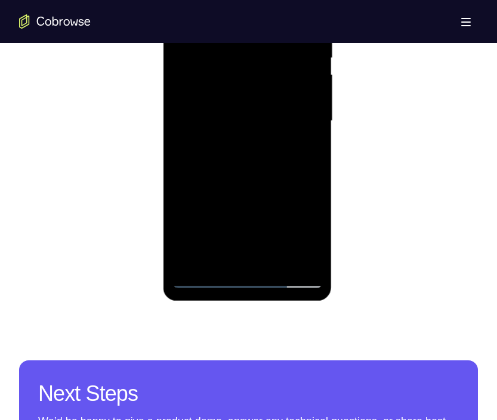
scroll to position [745, 0]
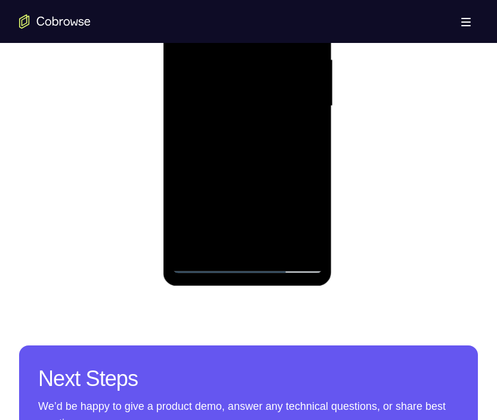
click at [293, 240] on div at bounding box center [247, 106] width 150 height 334
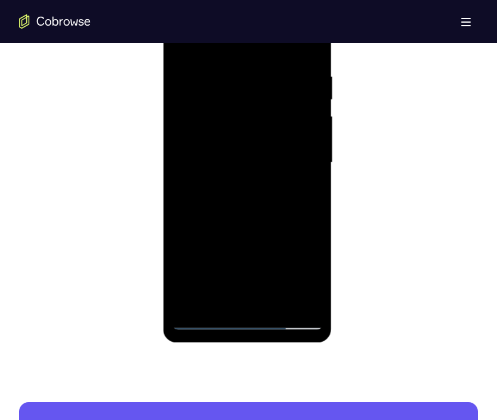
scroll to position [685, 0]
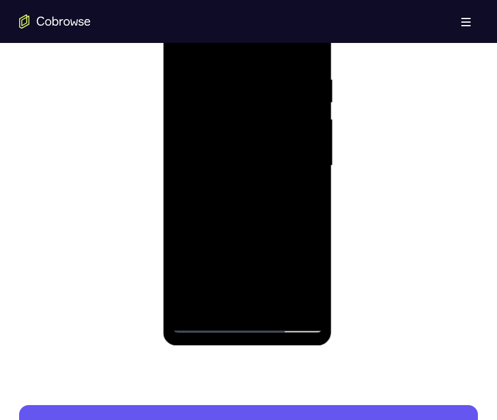
click at [311, 51] on div at bounding box center [247, 166] width 150 height 334
click at [306, 51] on div at bounding box center [247, 166] width 150 height 334
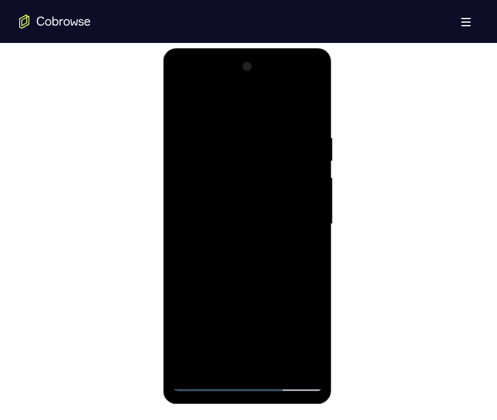
scroll to position [626, 0]
click at [262, 134] on div at bounding box center [247, 225] width 150 height 334
click at [306, 110] on div at bounding box center [247, 225] width 150 height 334
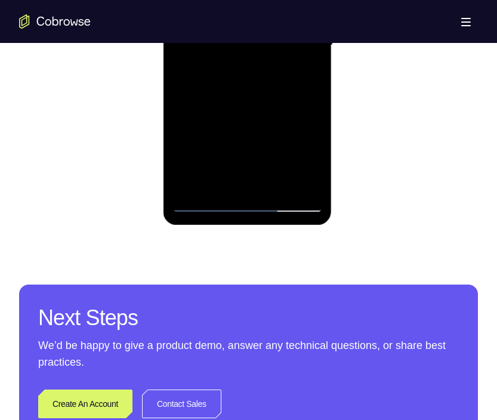
scroll to position [808, 0]
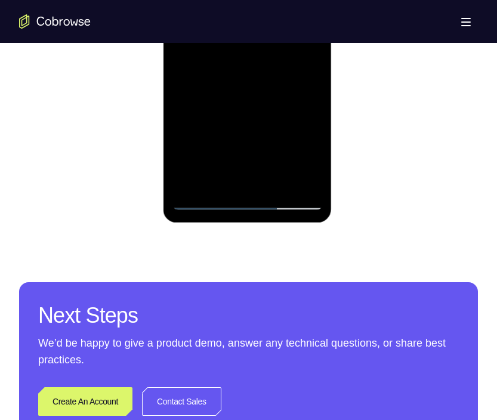
click at [305, 181] on div at bounding box center [247, 43] width 150 height 334
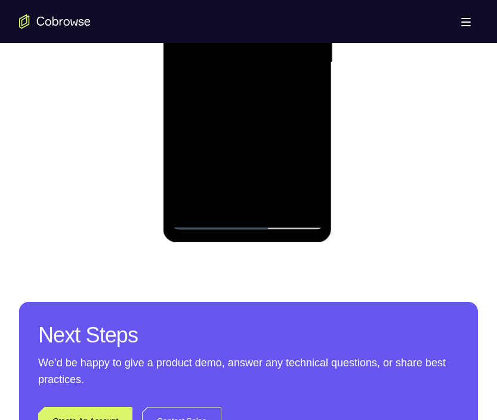
scroll to position [789, 0]
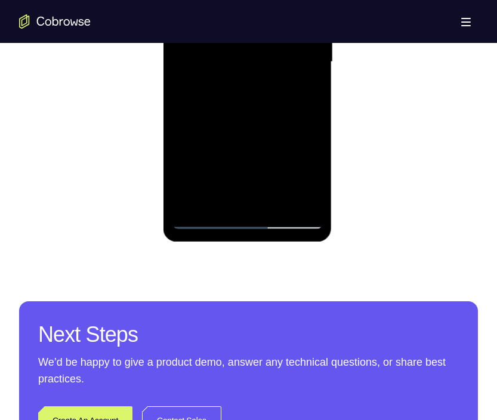
click at [188, 209] on div at bounding box center [247, 62] width 150 height 334
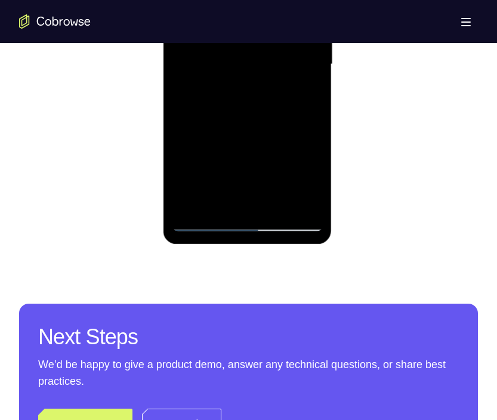
scroll to position [787, 0]
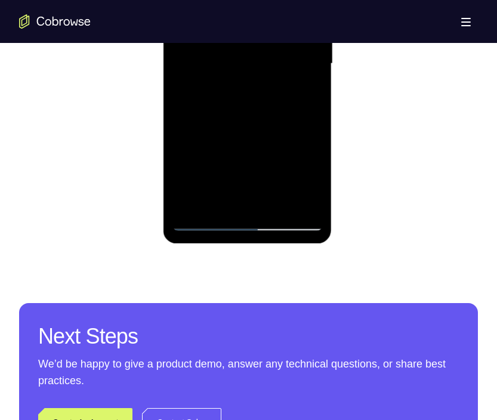
click at [277, 207] on div at bounding box center [247, 64] width 150 height 334
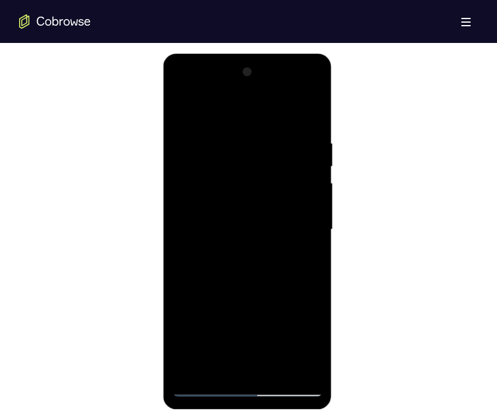
scroll to position [621, 0]
click at [254, 295] on div at bounding box center [247, 230] width 150 height 334
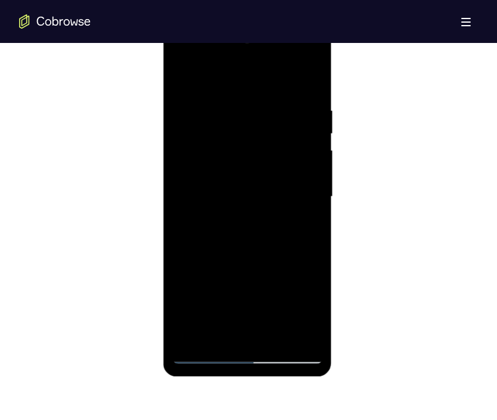
scroll to position [653, 0]
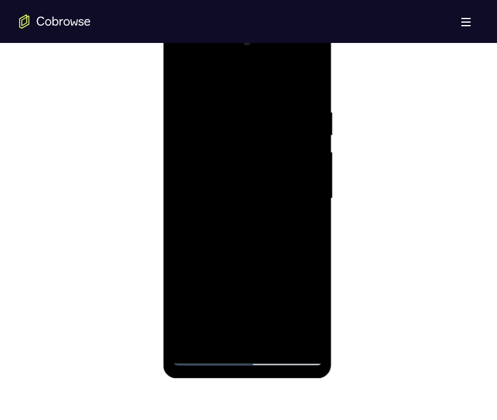
click at [309, 59] on div at bounding box center [247, 199] width 150 height 334
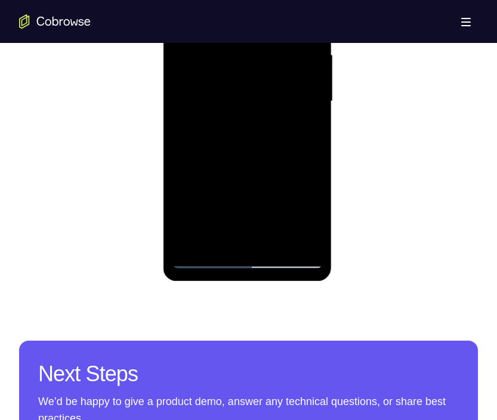
scroll to position [751, 0]
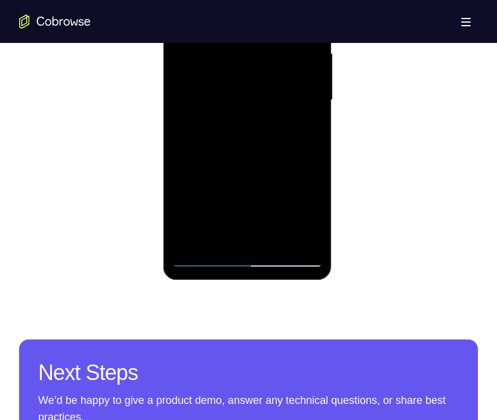
click at [213, 99] on div at bounding box center [247, 100] width 150 height 334
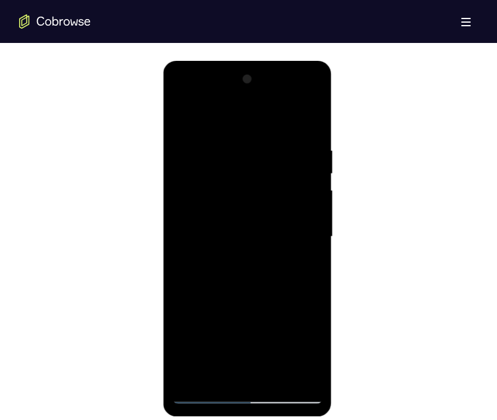
scroll to position [614, 0]
click at [215, 128] on div at bounding box center [247, 237] width 150 height 334
click at [214, 192] on div at bounding box center [247, 237] width 150 height 334
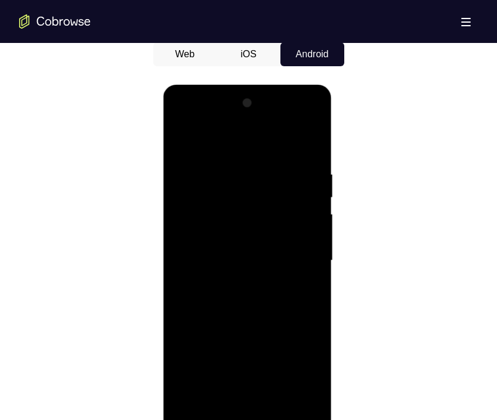
scroll to position [589, 0]
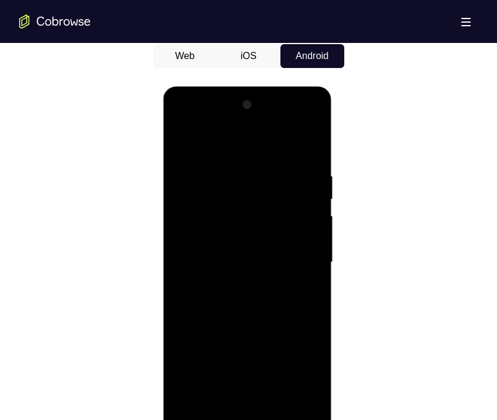
click at [214, 189] on div at bounding box center [247, 262] width 150 height 334
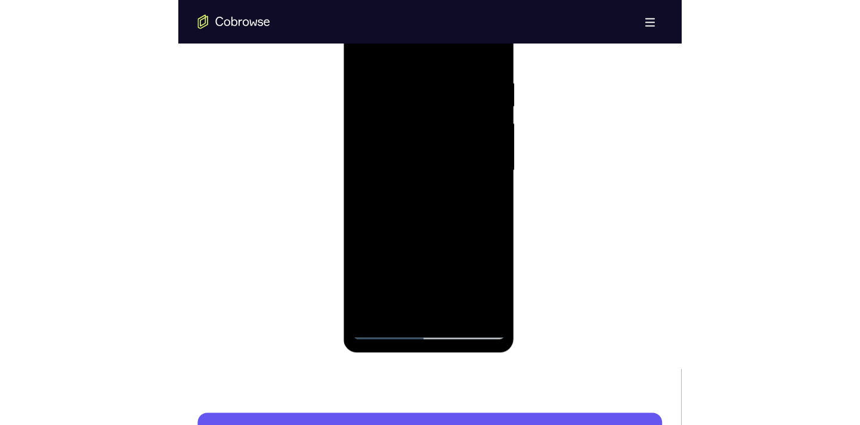
scroll to position [694, 0]
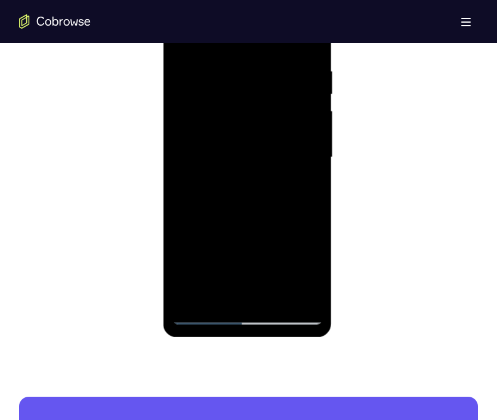
click at [217, 292] on div at bounding box center [247, 157] width 150 height 334
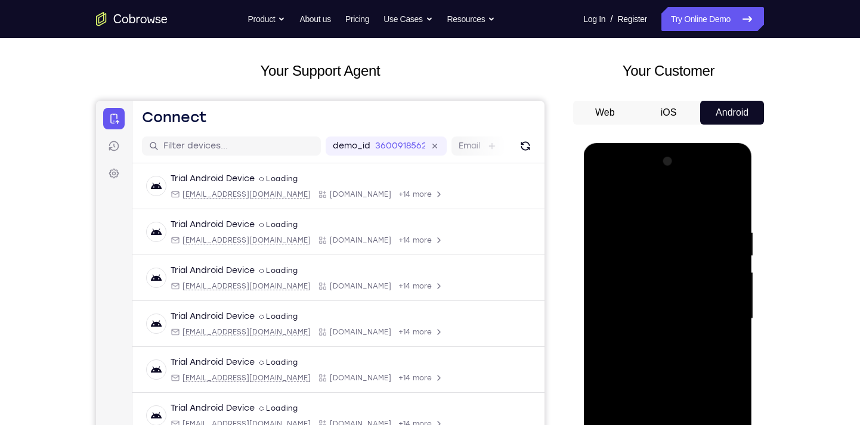
scroll to position [54, 0]
click at [496, 204] on div at bounding box center [667, 320] width 150 height 334
click at [496, 183] on div at bounding box center [667, 320] width 150 height 334
click at [496, 196] on div at bounding box center [667, 320] width 150 height 334
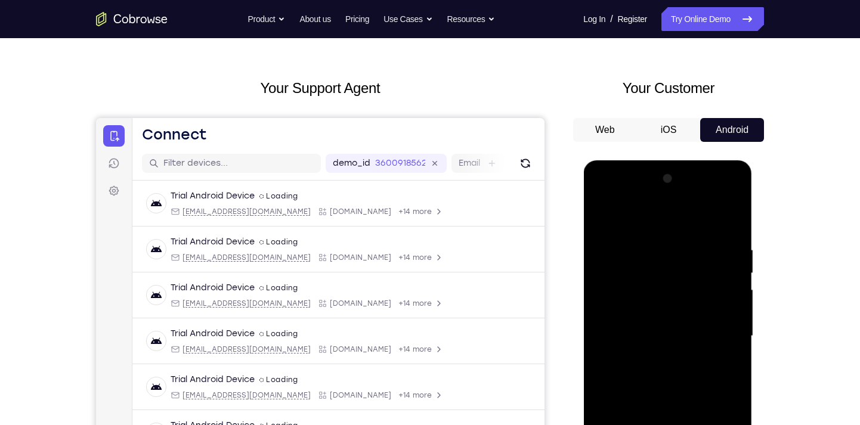
scroll to position [36, 0]
click at [496, 243] on div at bounding box center [667, 337] width 150 height 334
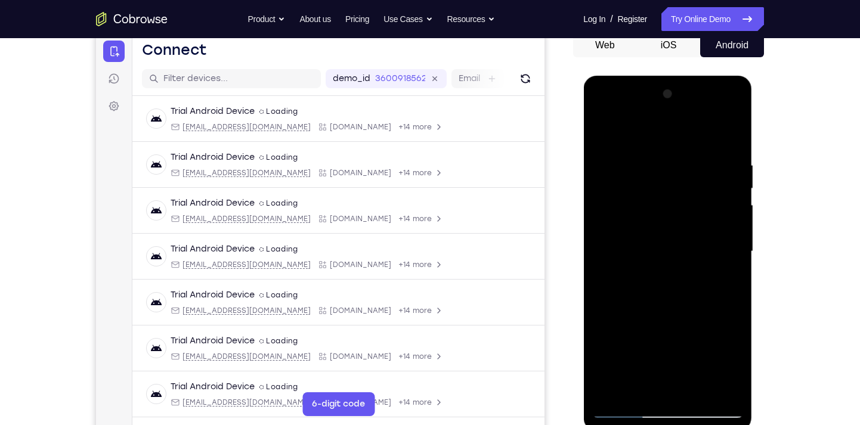
scroll to position [205, 0]
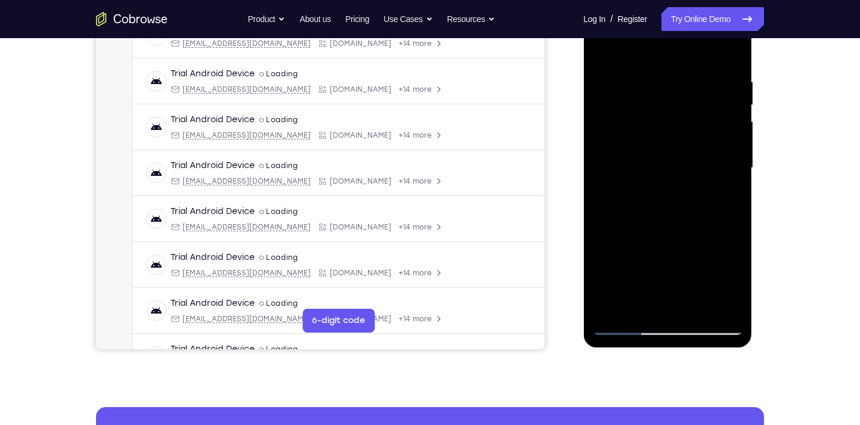
click at [496, 303] on div at bounding box center [667, 168] width 150 height 334
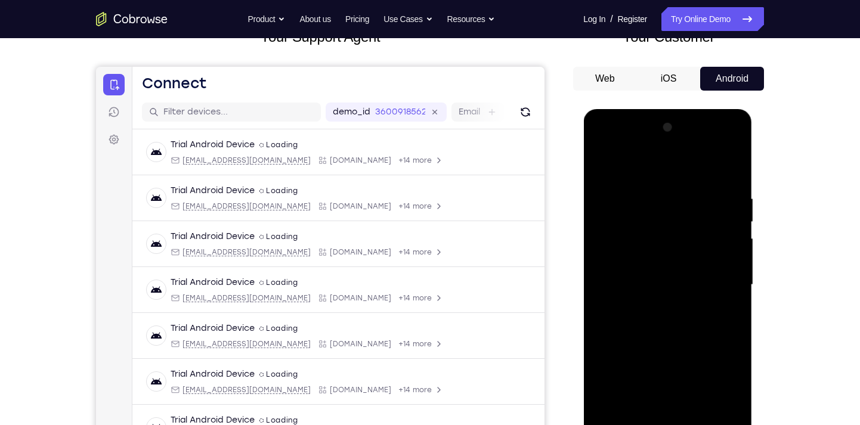
scroll to position [85, 0]
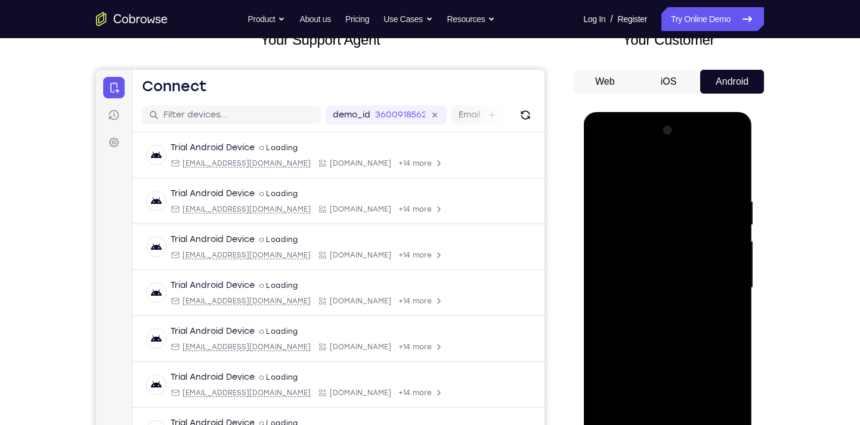
click at [496, 171] on div at bounding box center [667, 288] width 150 height 334
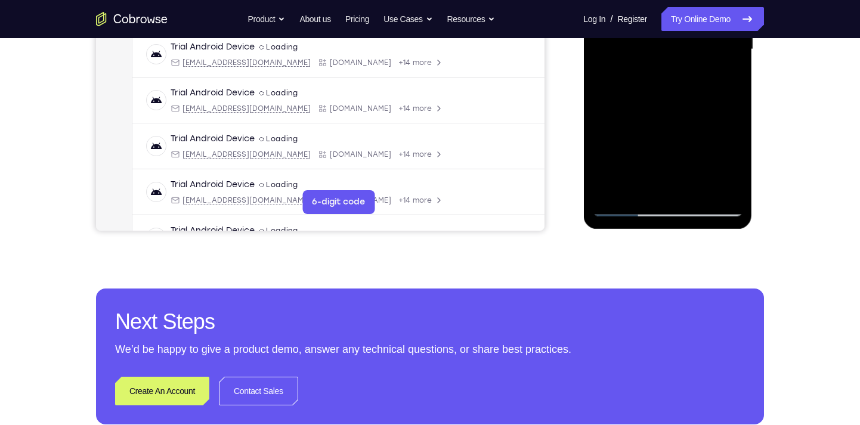
scroll to position [324, 0]
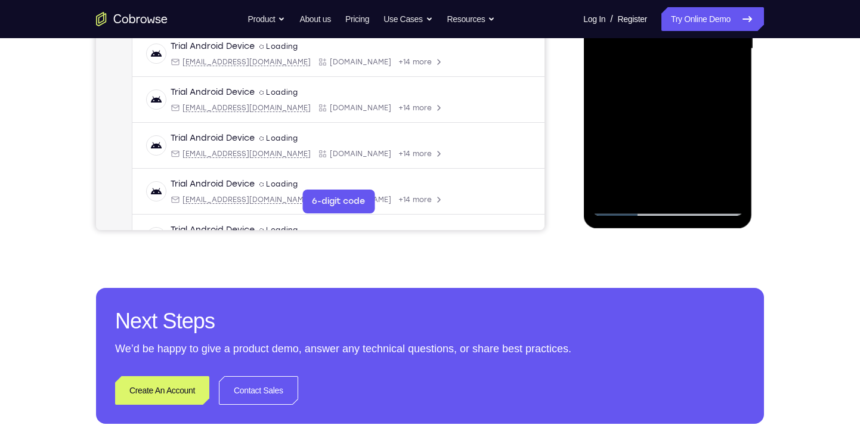
click at [496, 187] on div at bounding box center [667, 49] width 150 height 334
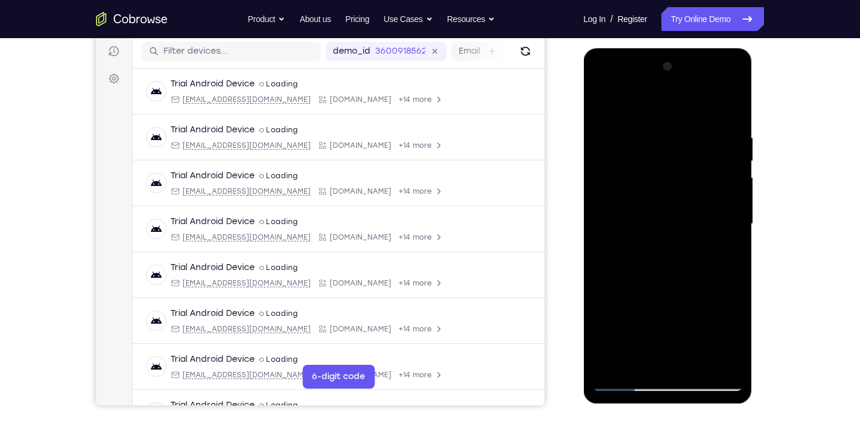
scroll to position [147, 0]
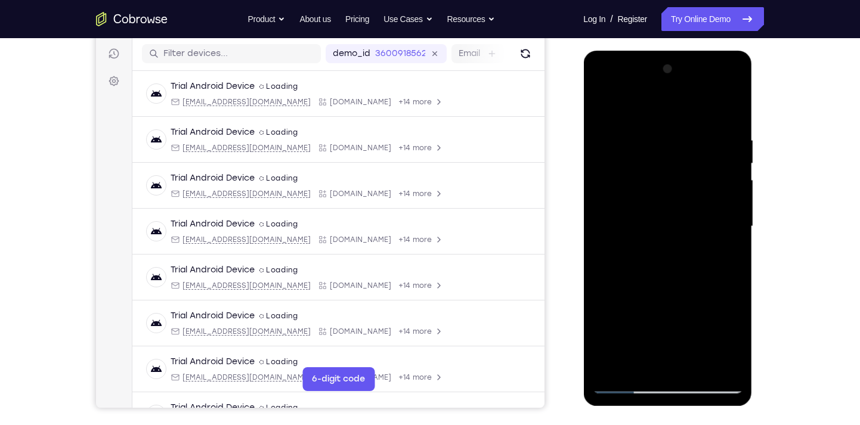
drag, startPoint x: 662, startPoint y: 284, endPoint x: 682, endPoint y: 207, distance: 78.8
click at [496, 207] on div at bounding box center [667, 227] width 150 height 334
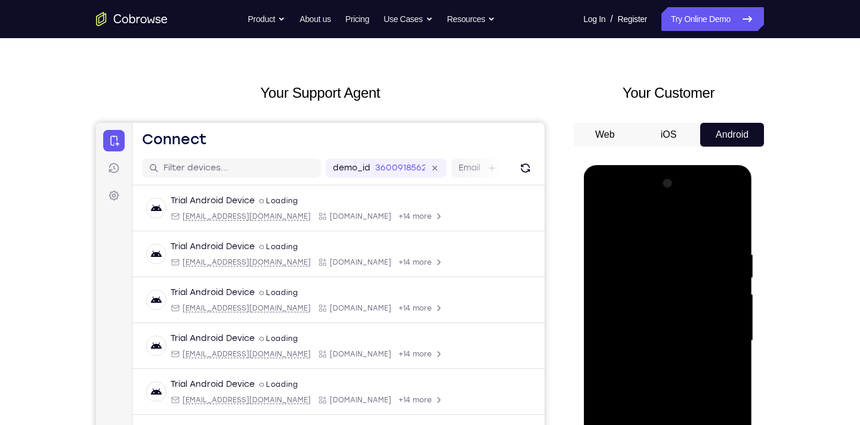
scroll to position [27, 0]
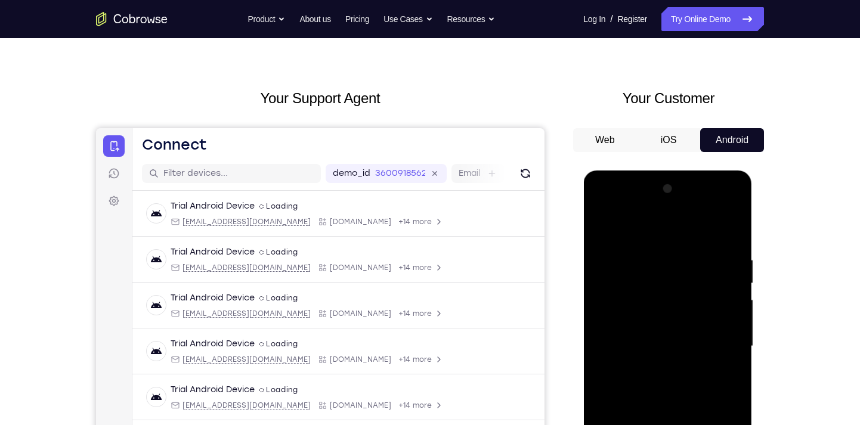
drag, startPoint x: 634, startPoint y: 249, endPoint x: 684, endPoint y: 249, distance: 50.7
click at [496, 249] on div at bounding box center [667, 346] width 150 height 334
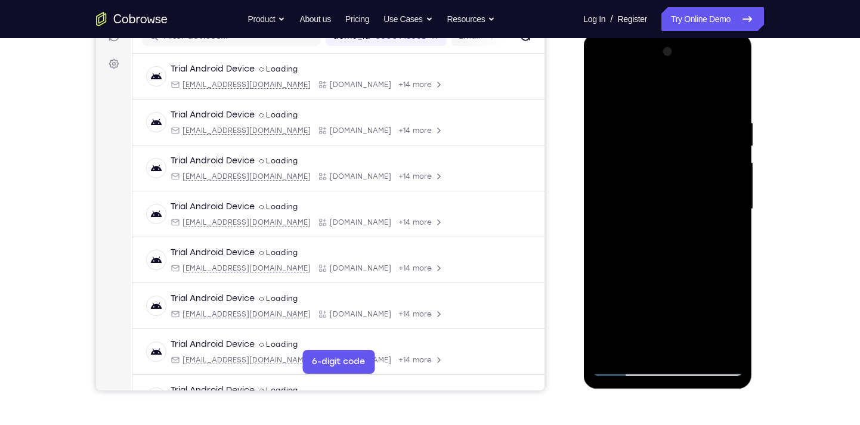
scroll to position [0, 0]
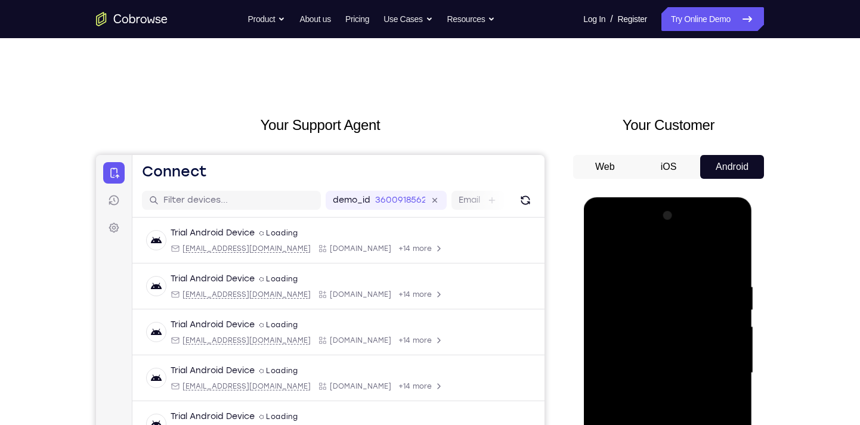
click at [496, 281] on div at bounding box center [667, 373] width 150 height 334
click at [496, 293] on div at bounding box center [667, 373] width 150 height 334
click at [496, 295] on div at bounding box center [667, 373] width 150 height 334
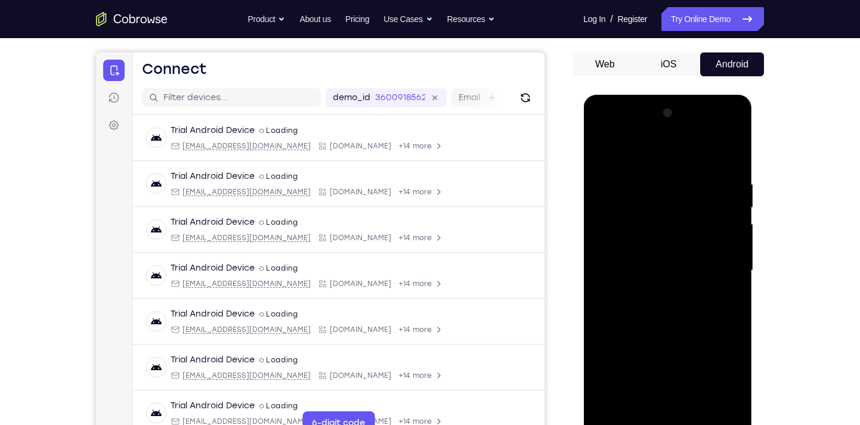
scroll to position [103, 0]
click at [496, 243] on div at bounding box center [667, 270] width 150 height 334
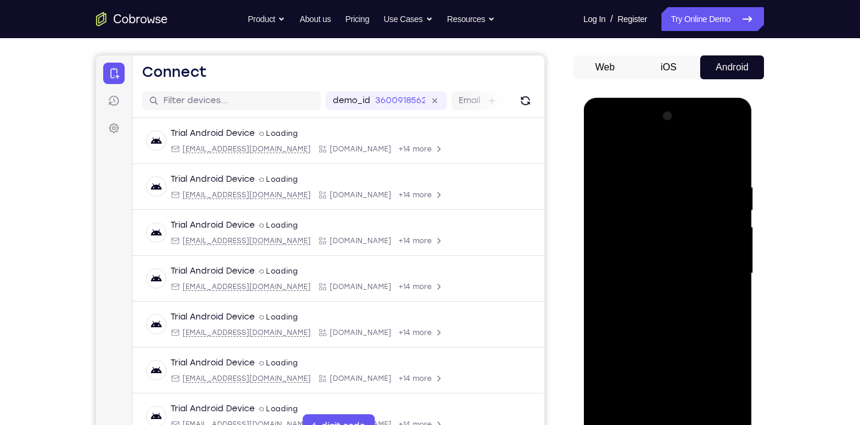
click at [496, 247] on div at bounding box center [667, 274] width 150 height 334
click at [496, 254] on div at bounding box center [667, 274] width 150 height 334
click at [496, 251] on div at bounding box center [667, 274] width 150 height 334
click at [496, 263] on div at bounding box center [667, 274] width 150 height 334
click at [496, 117] on div at bounding box center [667, 274] width 150 height 334
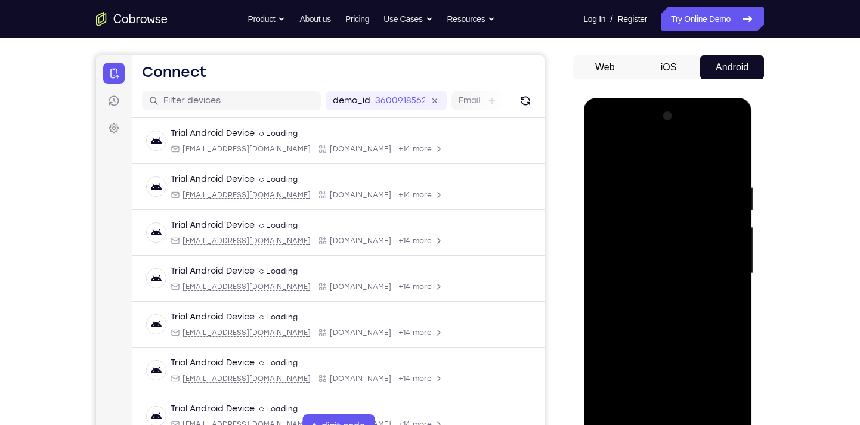
click at [496, 251] on div at bounding box center [667, 274] width 150 height 334
click at [496, 236] on div at bounding box center [667, 274] width 150 height 334
click at [496, 98] on div at bounding box center [667, 98] width 169 height 0
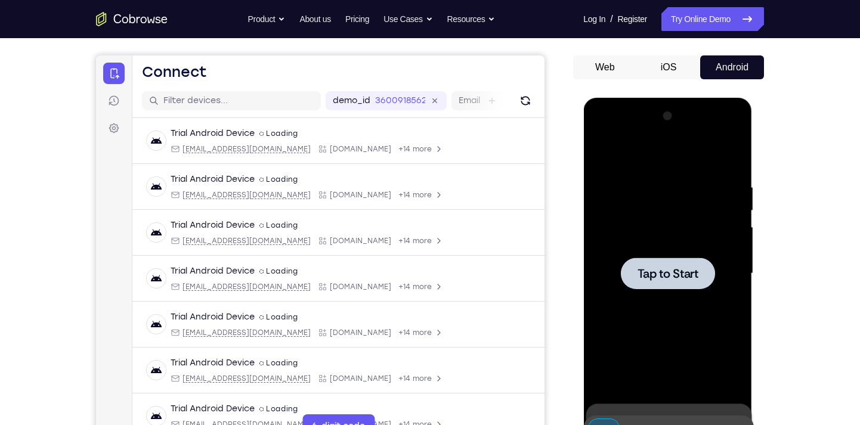
click at [496, 269] on div at bounding box center [667, 273] width 94 height 32
